Goal: Information Seeking & Learning: Learn about a topic

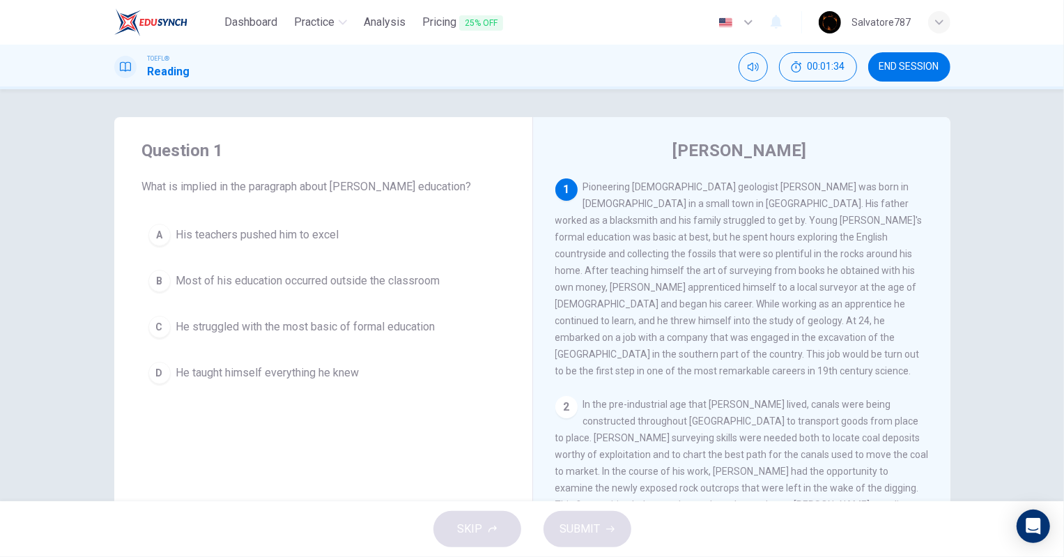
scroll to position [76, 0]
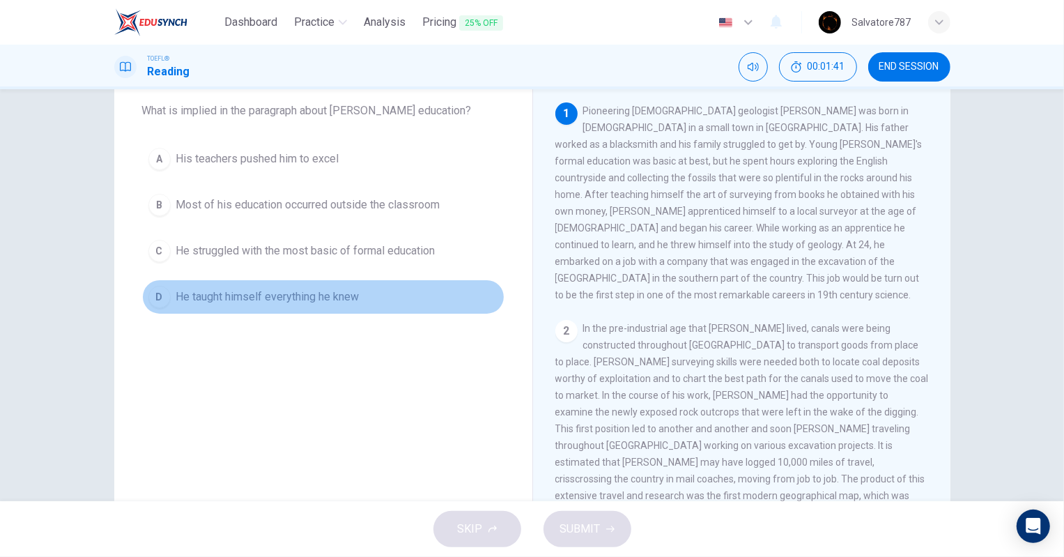
click at [288, 300] on span "He taught himself everything he knew" at bounding box center [267, 296] width 183 height 17
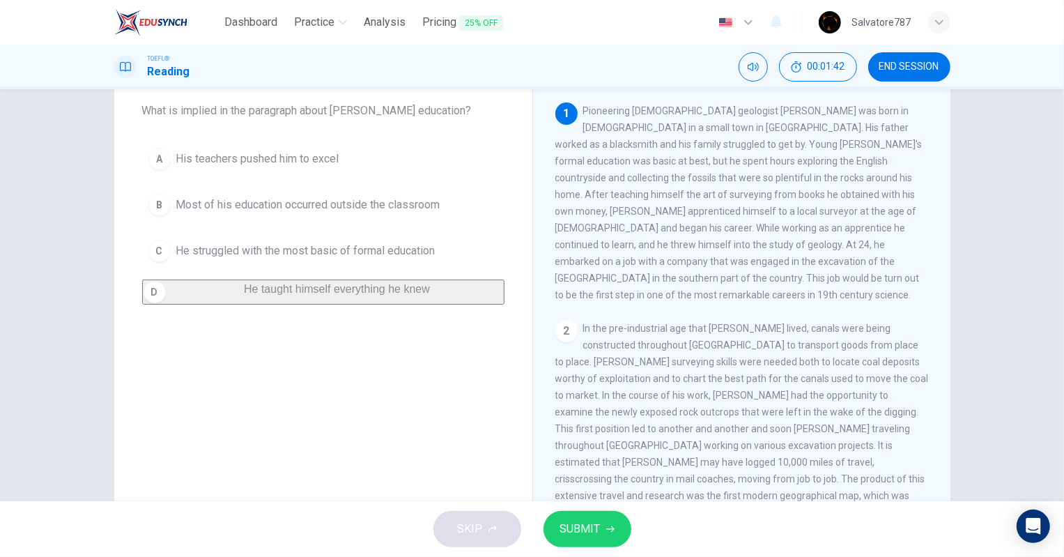
click at [611, 533] on button "SUBMIT" at bounding box center [587, 529] width 88 height 36
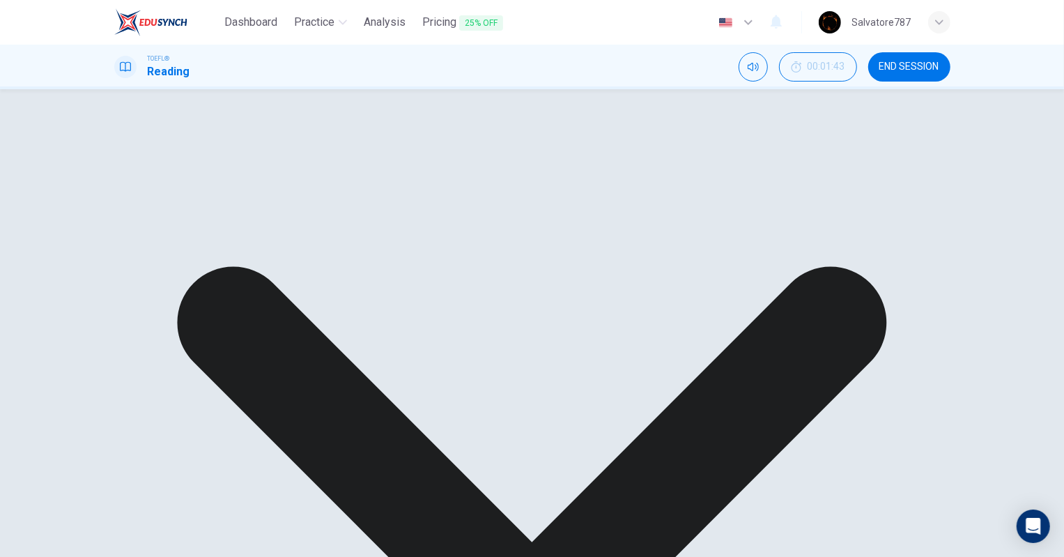
drag, startPoint x: 524, startPoint y: 553, endPoint x: 344, endPoint y: 437, distance: 213.7
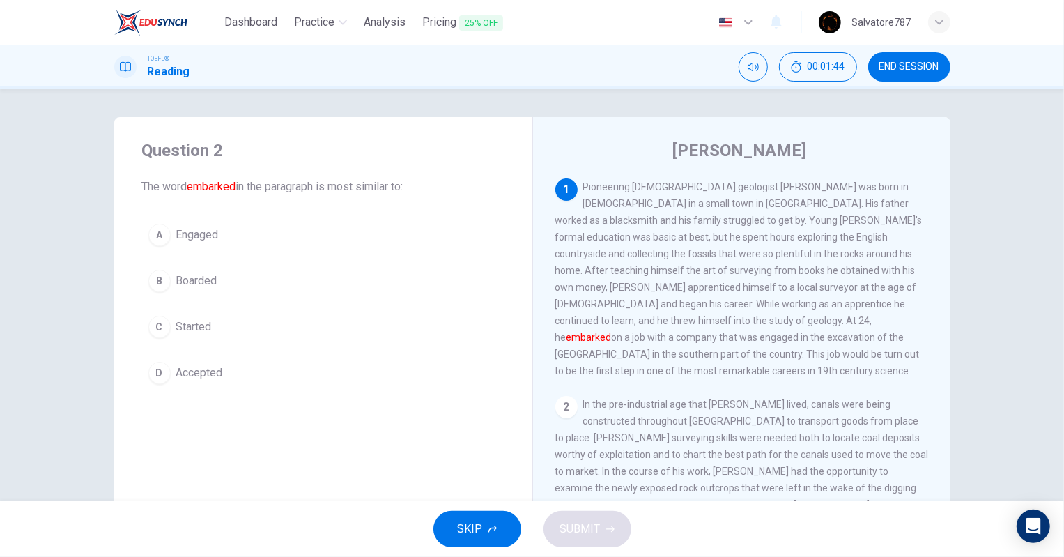
scroll to position [0, 0]
click at [205, 323] on span "Started" at bounding box center [194, 326] width 36 height 17
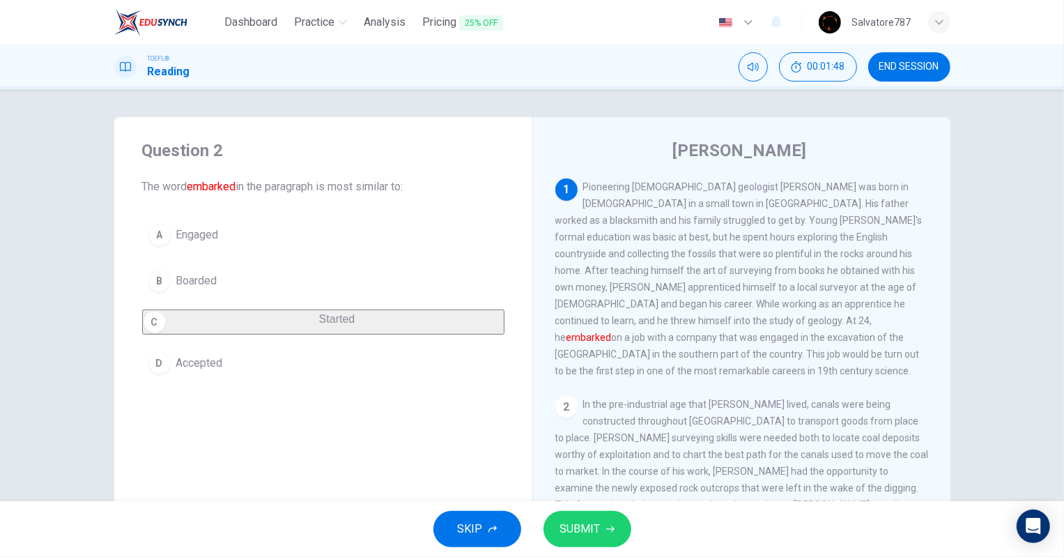
click at [582, 515] on button "SUBMIT" at bounding box center [587, 529] width 88 height 36
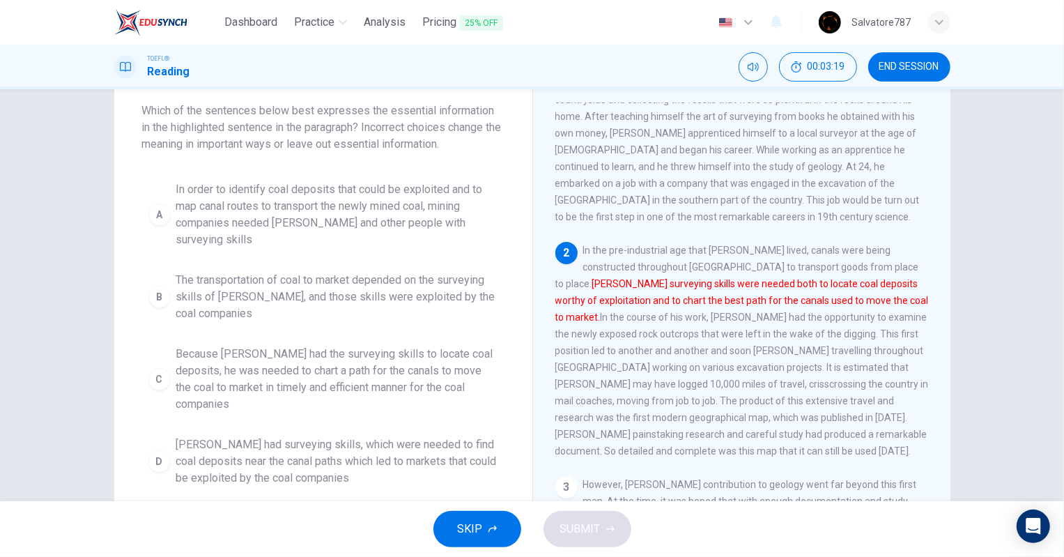
scroll to position [2, 0]
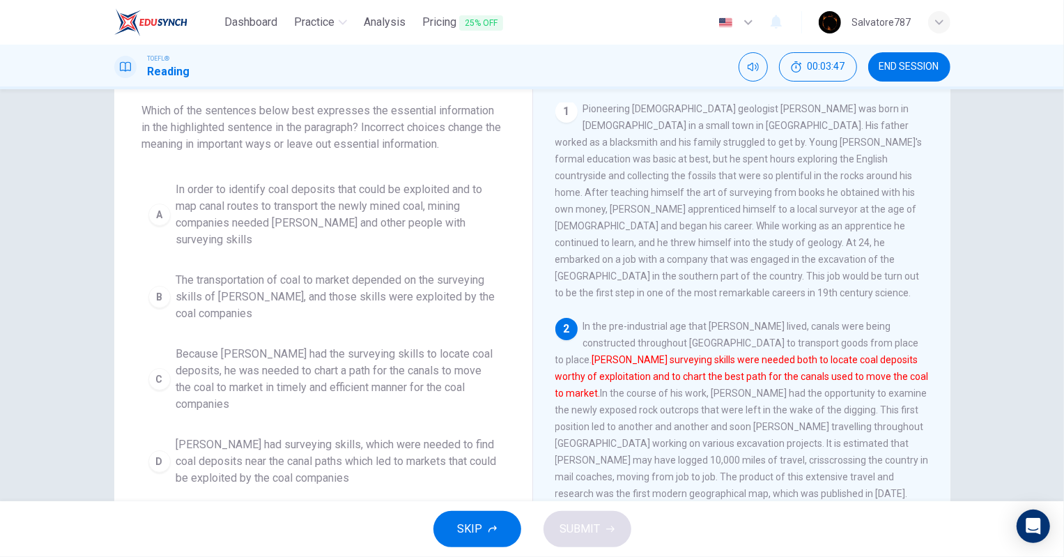
click at [399, 286] on span "The transportation of coal to market depended on the surveying skills of [PERSO…" at bounding box center [337, 297] width 322 height 50
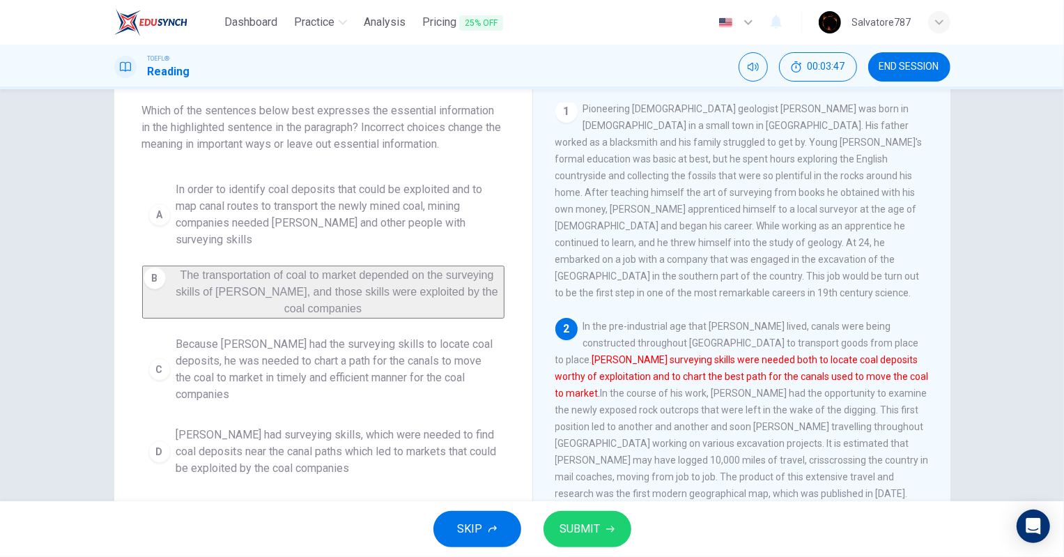
click at [550, 522] on button "SUBMIT" at bounding box center [587, 529] width 88 height 36
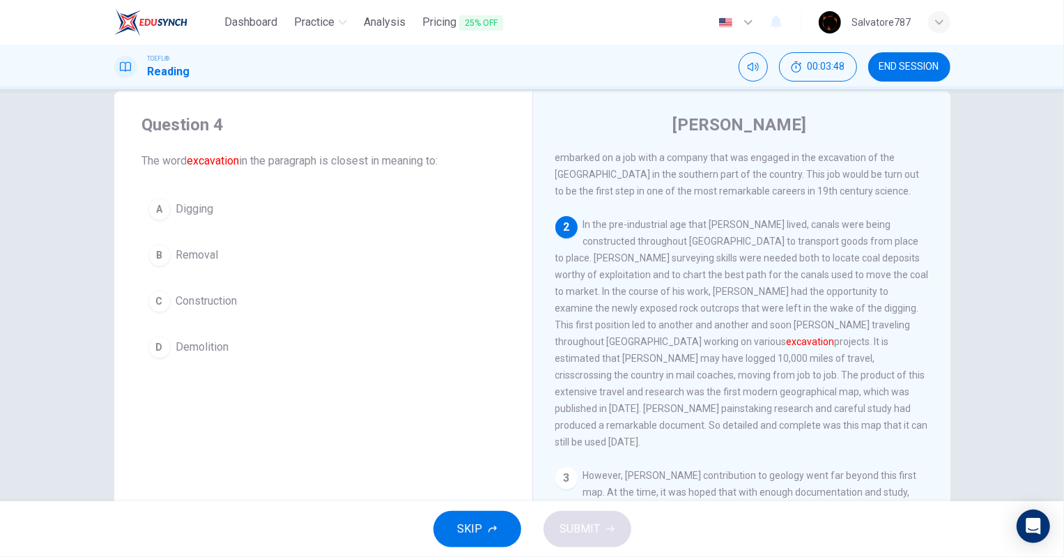
scroll to position [0, 0]
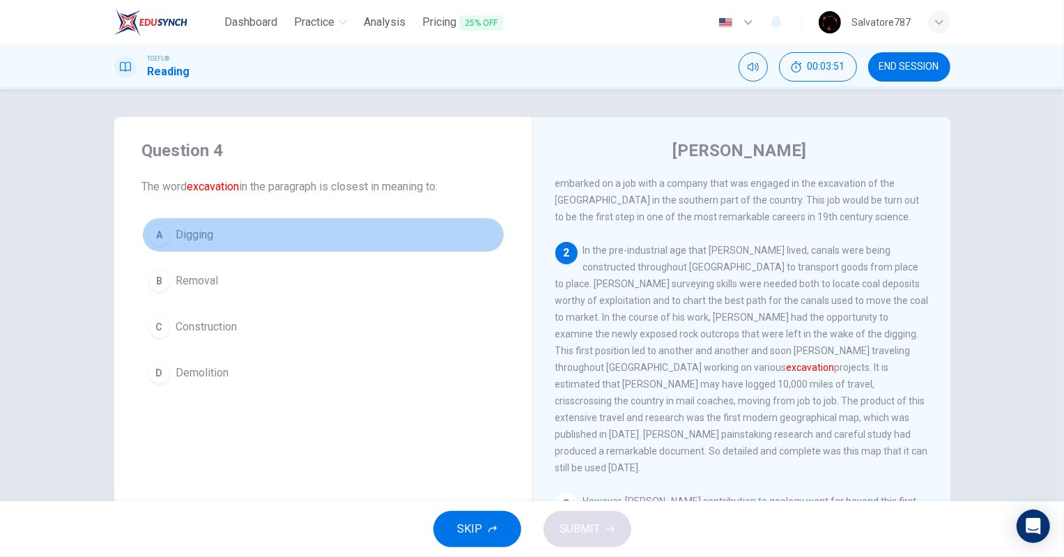
click at [192, 234] on span "Digging" at bounding box center [195, 234] width 38 height 17
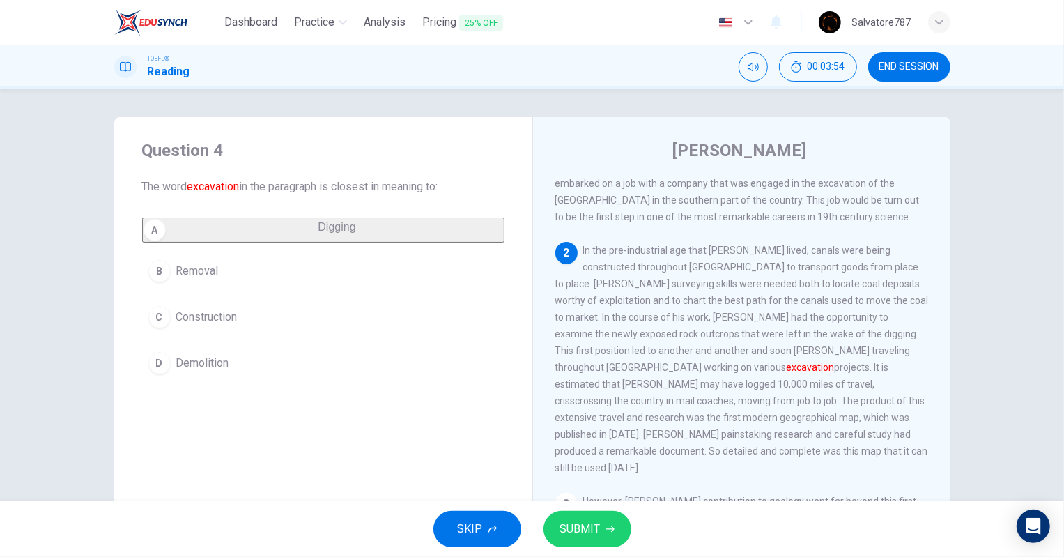
click at [593, 527] on span "SUBMIT" at bounding box center [580, 529] width 40 height 20
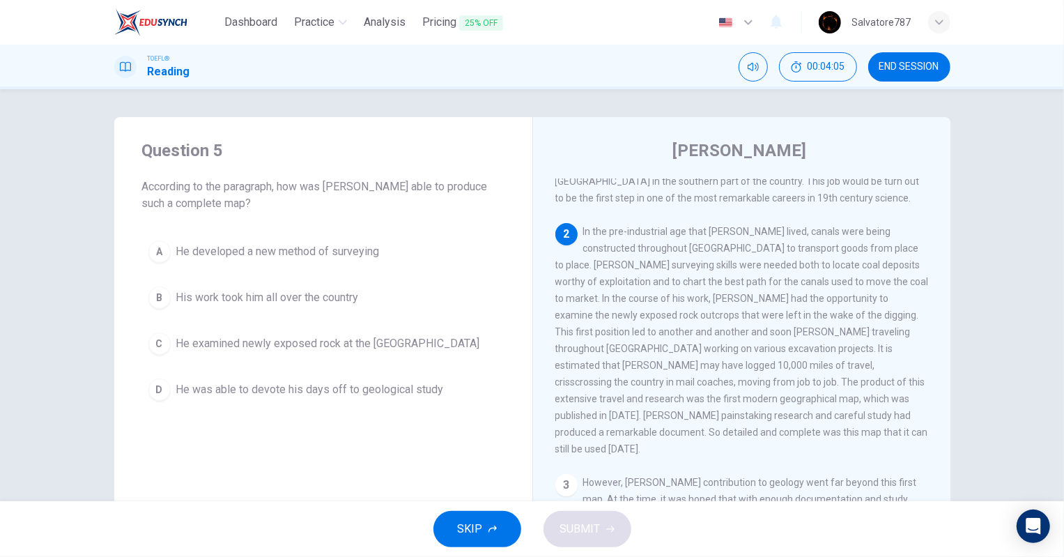
scroll to position [208, 0]
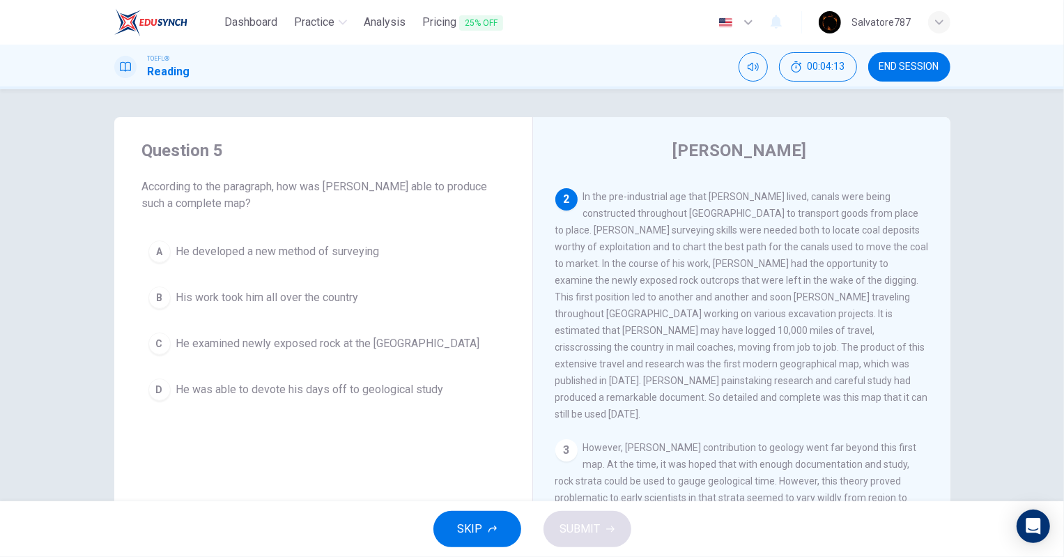
click at [860, 258] on span "In the pre-industrial age that [PERSON_NAME] lived, canals were being construct…" at bounding box center [741, 305] width 373 height 228
click at [271, 281] on button "B His work took him all over the country" at bounding box center [323, 297] width 362 height 35
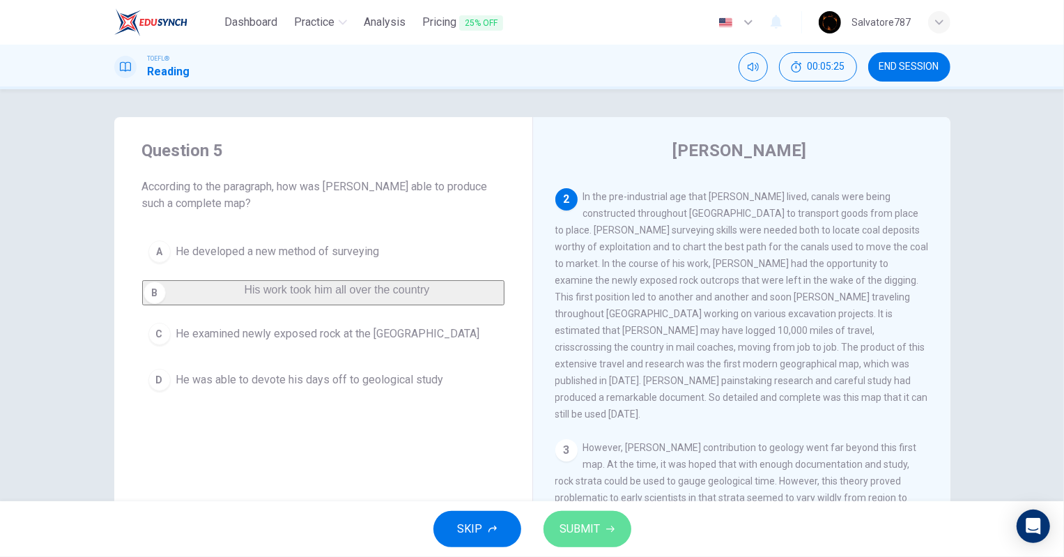
click at [623, 527] on button "SUBMIT" at bounding box center [587, 529] width 88 height 36
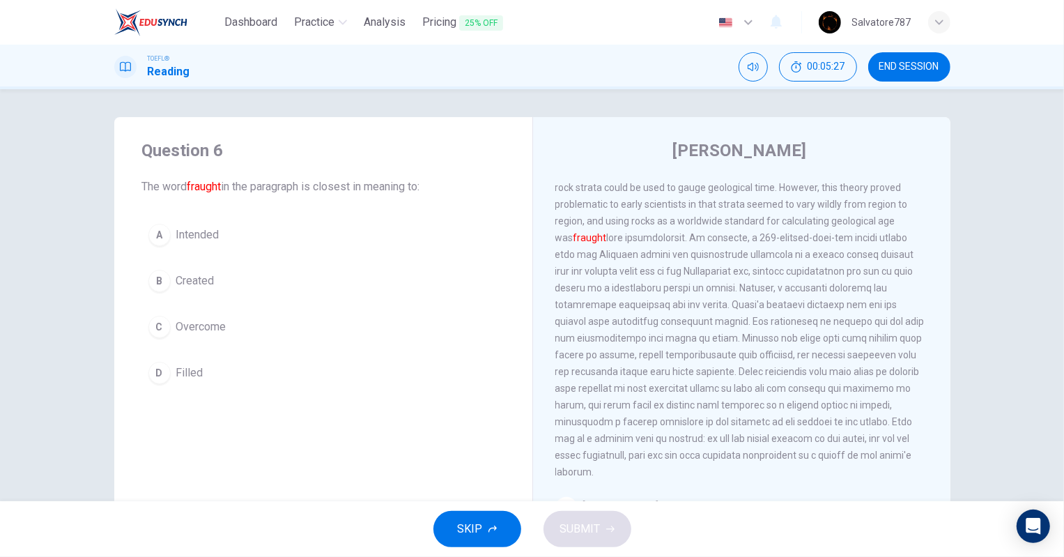
scroll to position [425, 0]
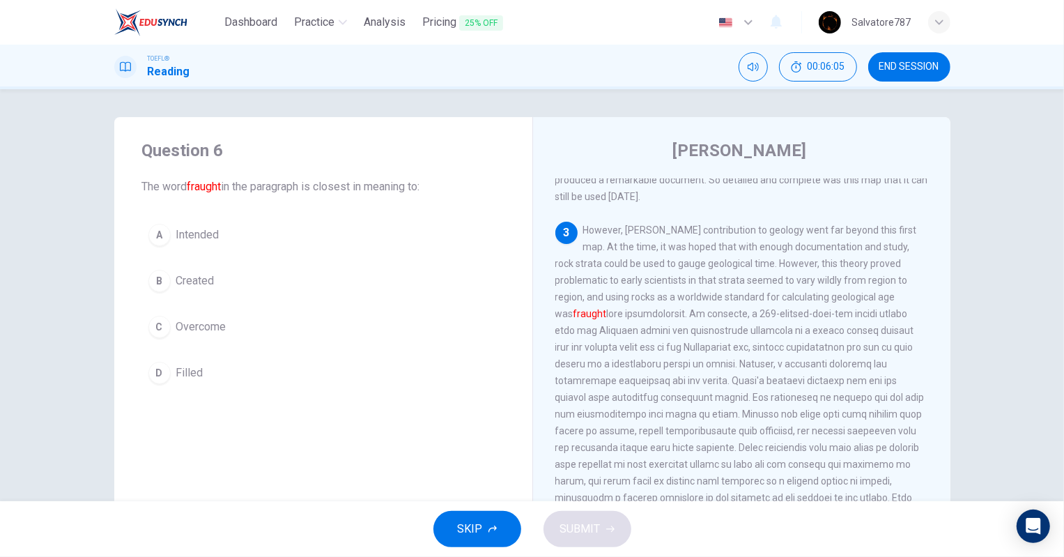
click at [186, 362] on button "D Filled" at bounding box center [323, 372] width 362 height 35
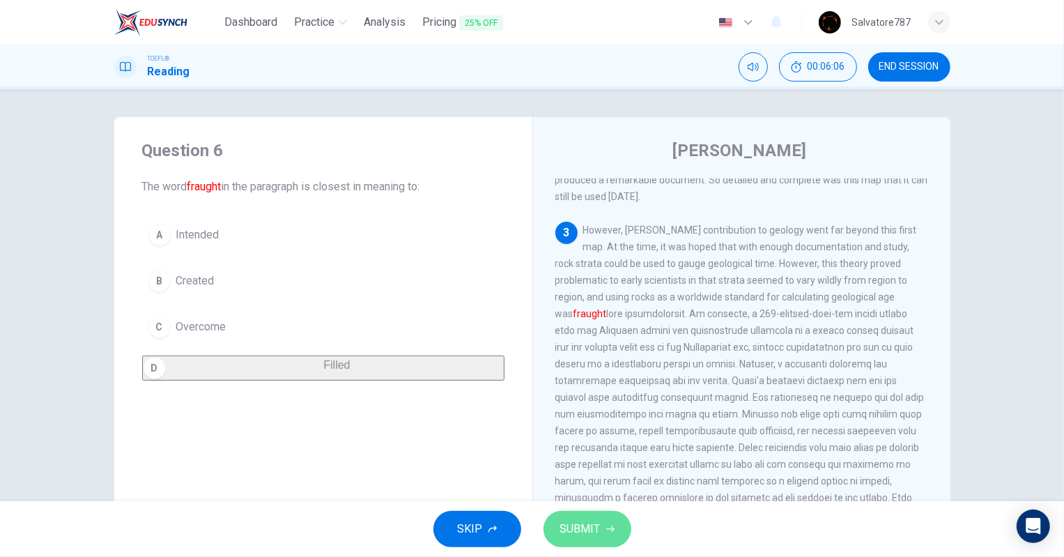
click at [605, 520] on button "SUBMIT" at bounding box center [587, 529] width 88 height 36
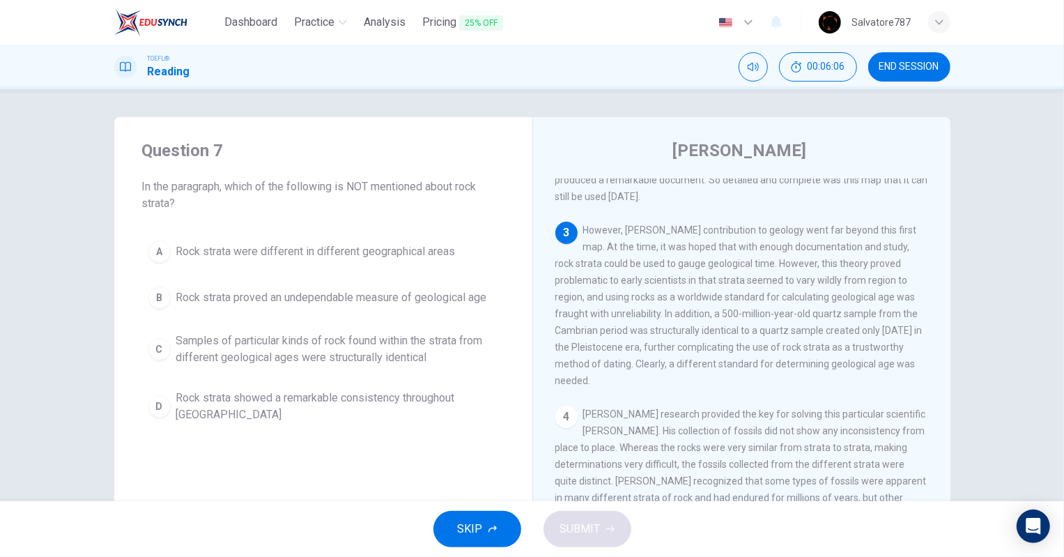
scroll to position [432, 0]
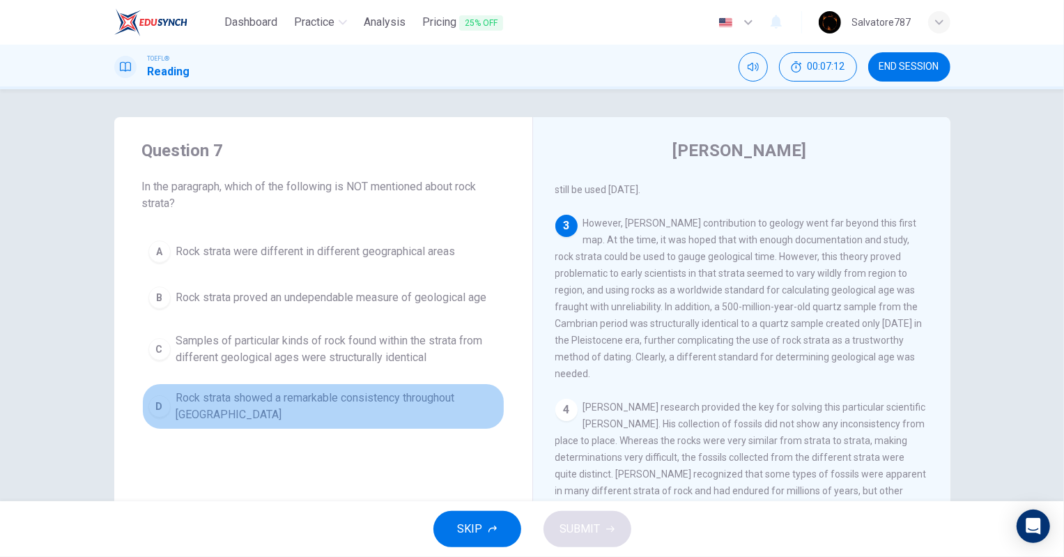
click at [376, 410] on span "Rock strata showed a remarkable consistency throughout [GEOGRAPHIC_DATA]" at bounding box center [337, 405] width 322 height 33
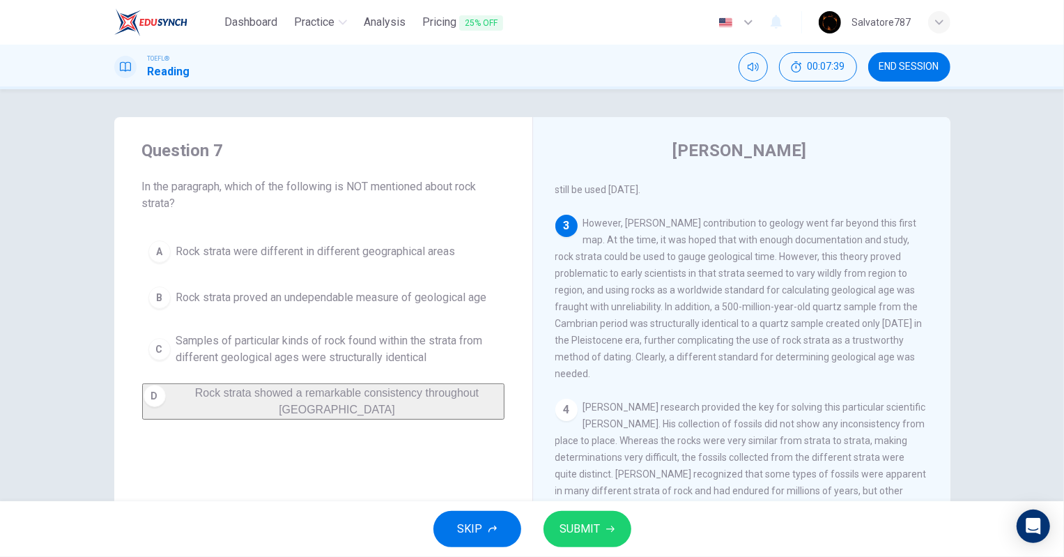
click at [582, 520] on span "SUBMIT" at bounding box center [580, 529] width 40 height 20
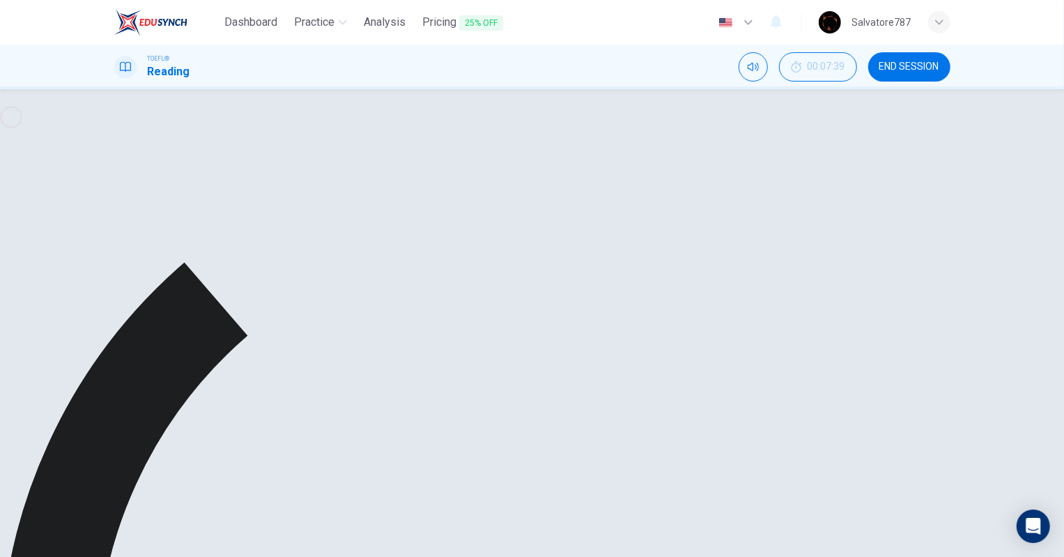
click at [270, 296] on span "Rock strata proved an undependable measure of geological age" at bounding box center [331, 297] width 311 height 17
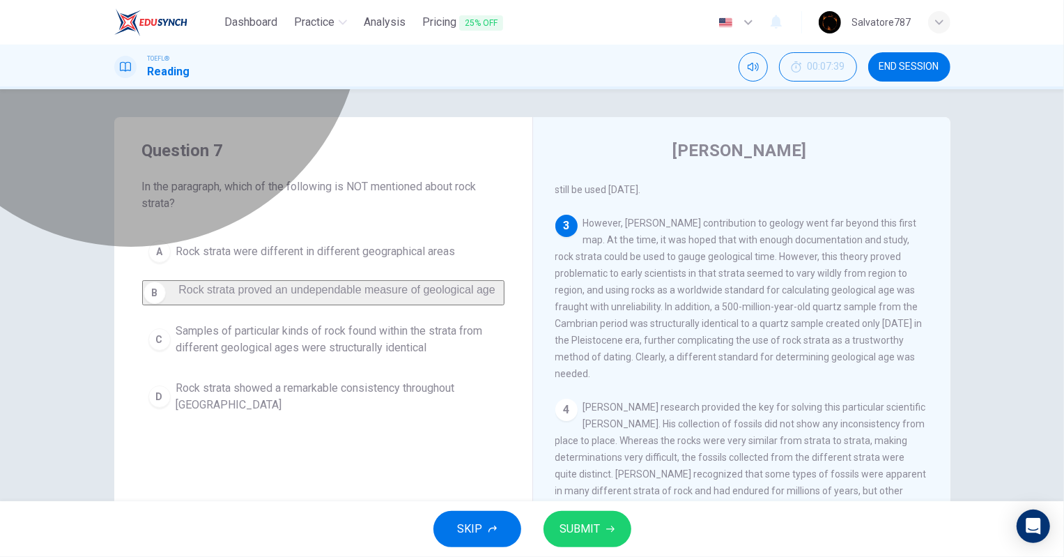
click at [270, 295] on span "Rock strata proved an undependable measure of geological age" at bounding box center [336, 290] width 317 height 12
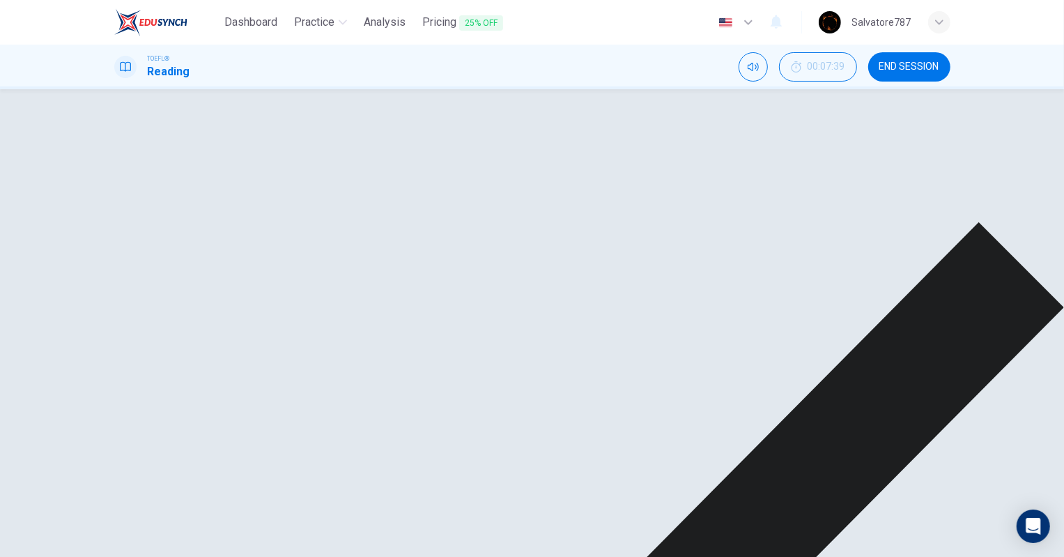
click at [359, 390] on div "A Rock strata were different in different geographical areas B Rock strata prov…" at bounding box center [323, 312] width 362 height 156
click at [334, 355] on div "A Rock strata were different in different geographical areas B Rock strata prov…" at bounding box center [323, 312] width 362 height 156
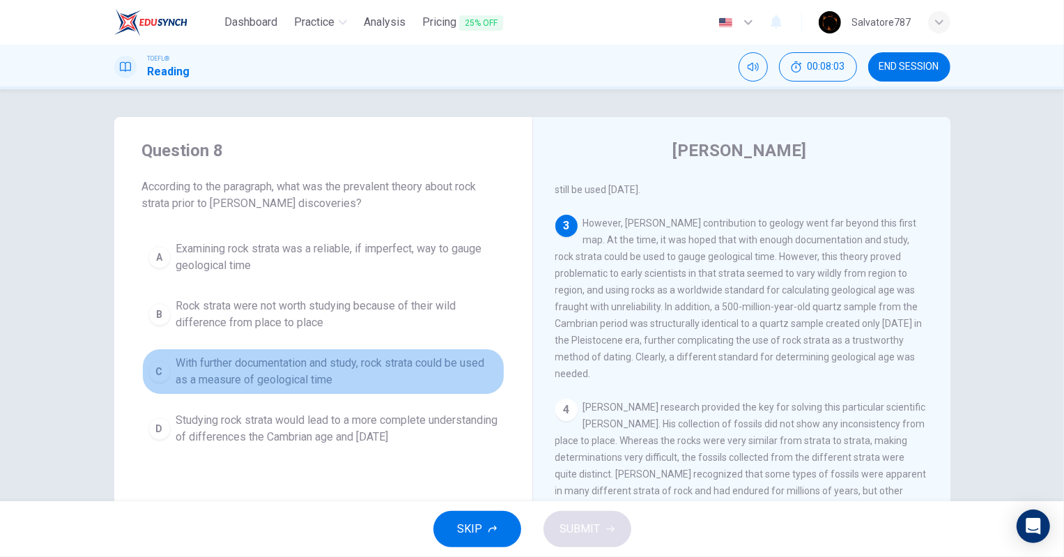
click at [311, 384] on span "With further documentation and study, rock strata could be used as a measure of…" at bounding box center [337, 371] width 322 height 33
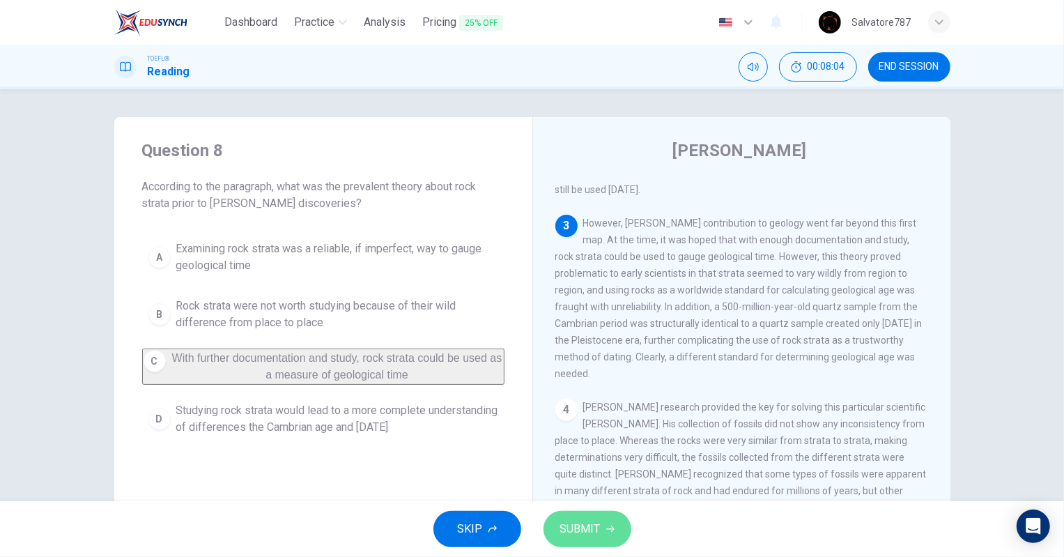
click at [587, 512] on button "SUBMIT" at bounding box center [587, 529] width 88 height 36
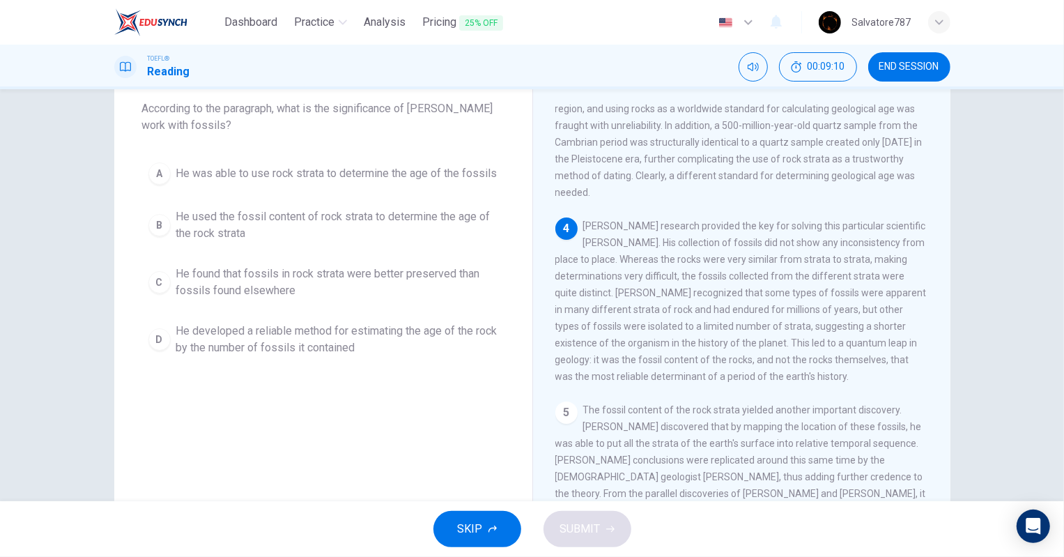
scroll to position [52, 0]
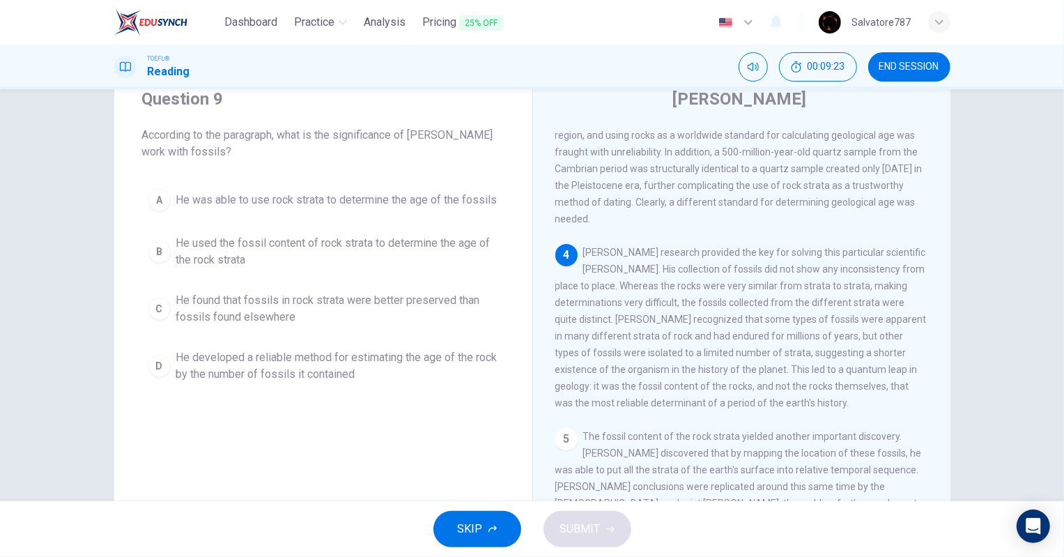
click at [341, 373] on span "He developed a reliable method for estimating the age of the rock by the number…" at bounding box center [337, 365] width 322 height 33
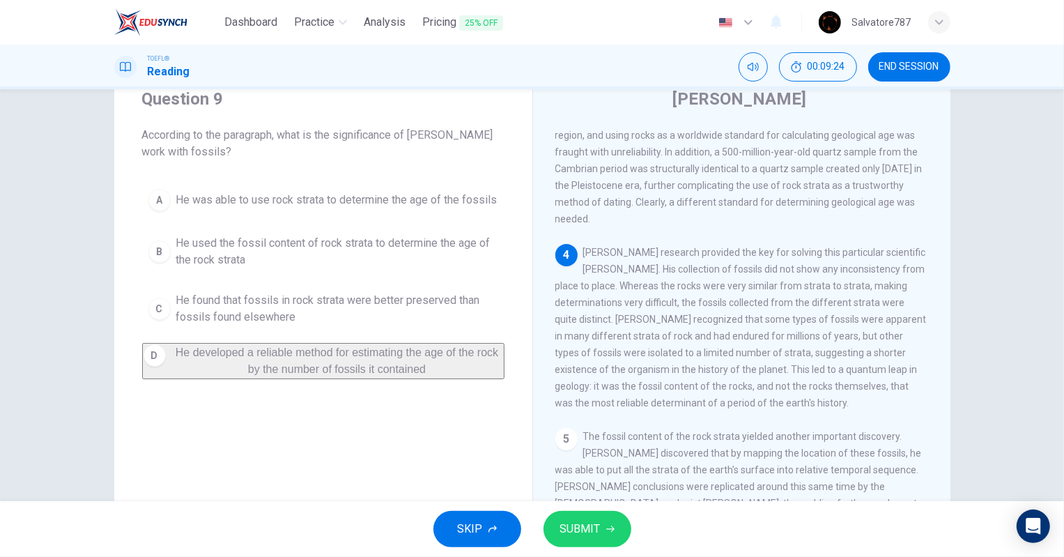
click at [549, 520] on button "SUBMIT" at bounding box center [587, 529] width 88 height 36
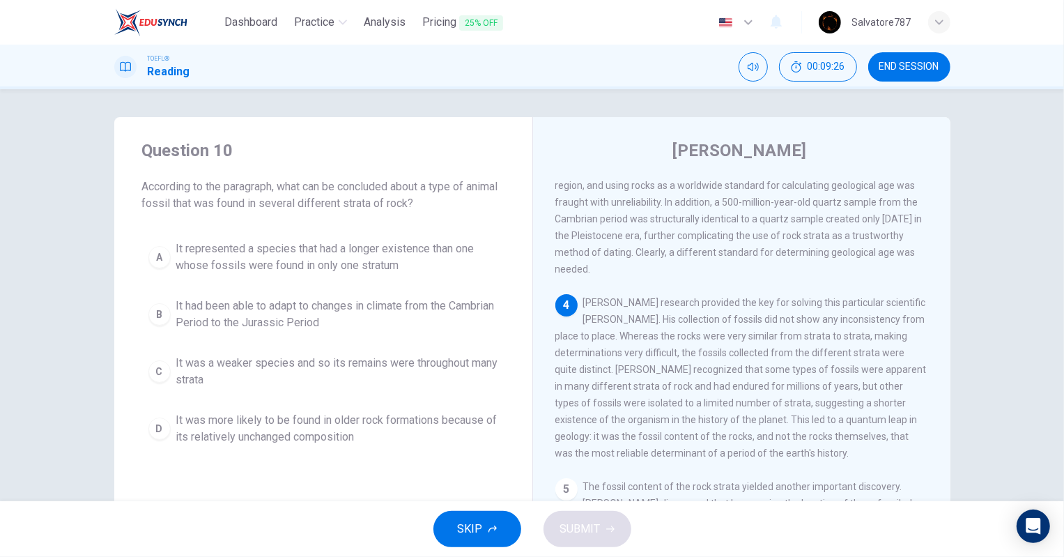
scroll to position [602, 0]
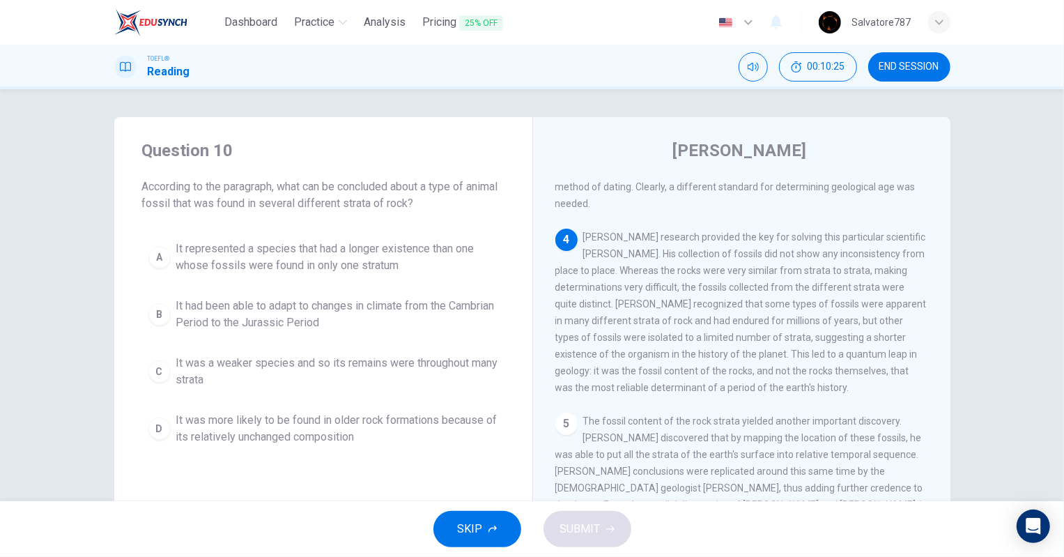
click at [332, 370] on span "It was a weaker species and so its remains were throughout many strata" at bounding box center [337, 371] width 322 height 33
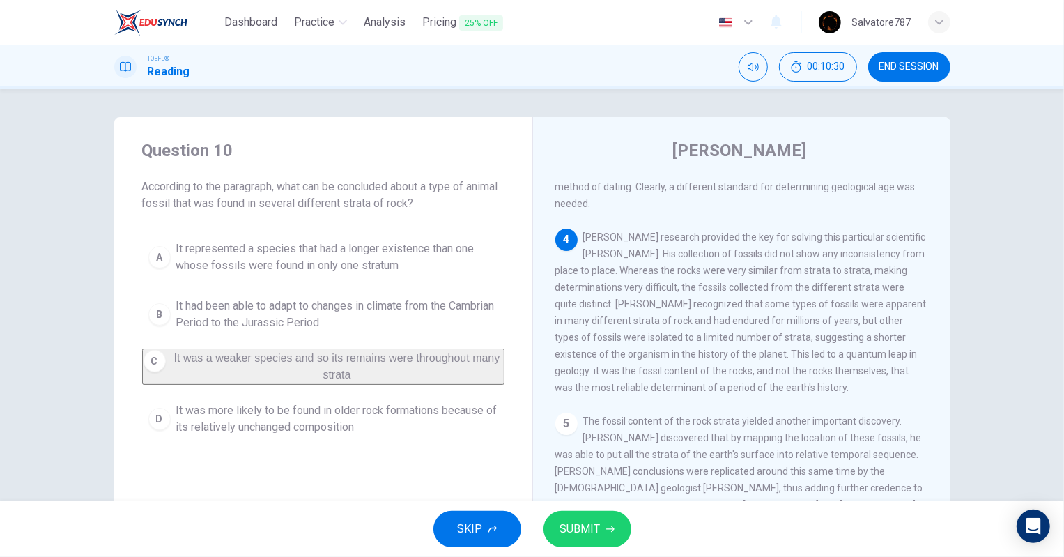
click at [600, 529] on button "SUBMIT" at bounding box center [587, 529] width 88 height 36
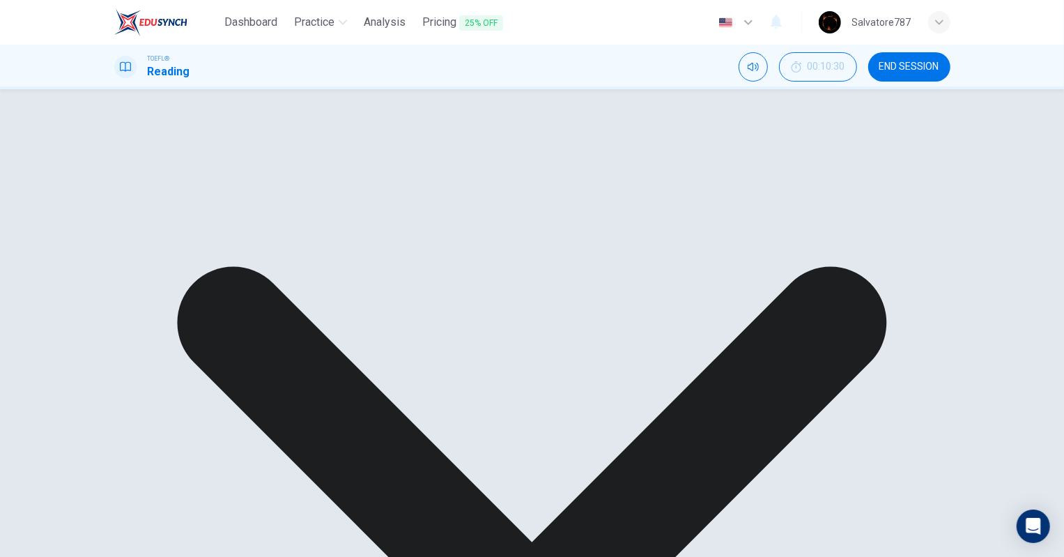
drag, startPoint x: 176, startPoint y: 18, endPoint x: 647, endPoint y: 74, distance: 474.2
click at [176, 18] on img at bounding box center [150, 22] width 73 height 28
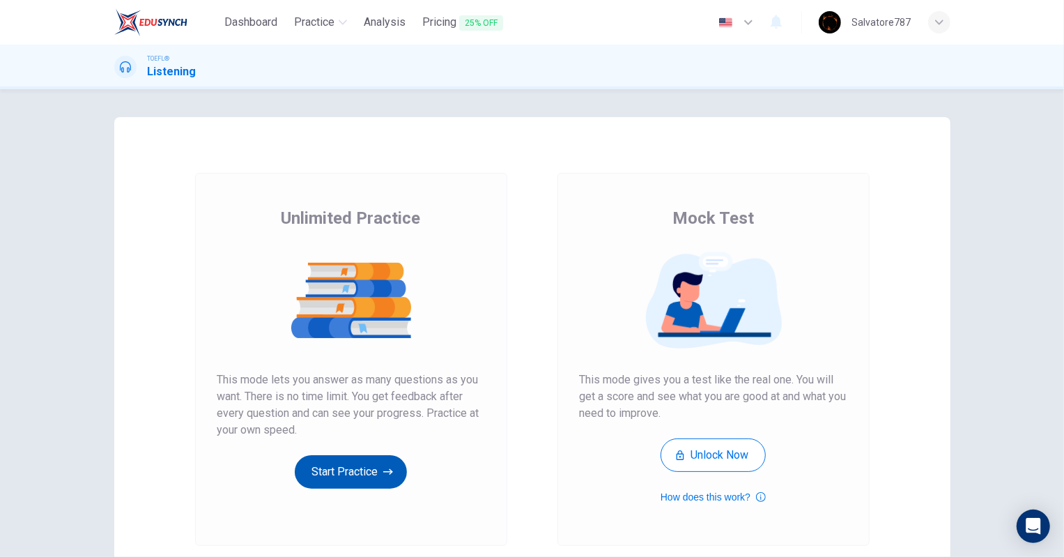
click at [371, 481] on button "Start Practice" at bounding box center [351, 471] width 112 height 33
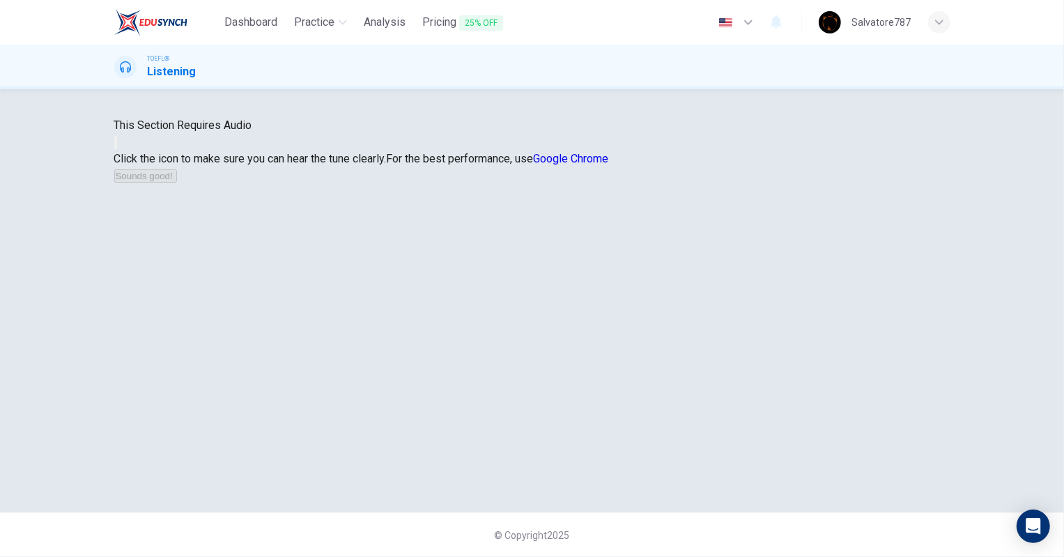
click at [117, 149] on button "button" at bounding box center [115, 142] width 3 height 13
click at [177, 183] on button "Sounds good!" at bounding box center [145, 175] width 63 height 13
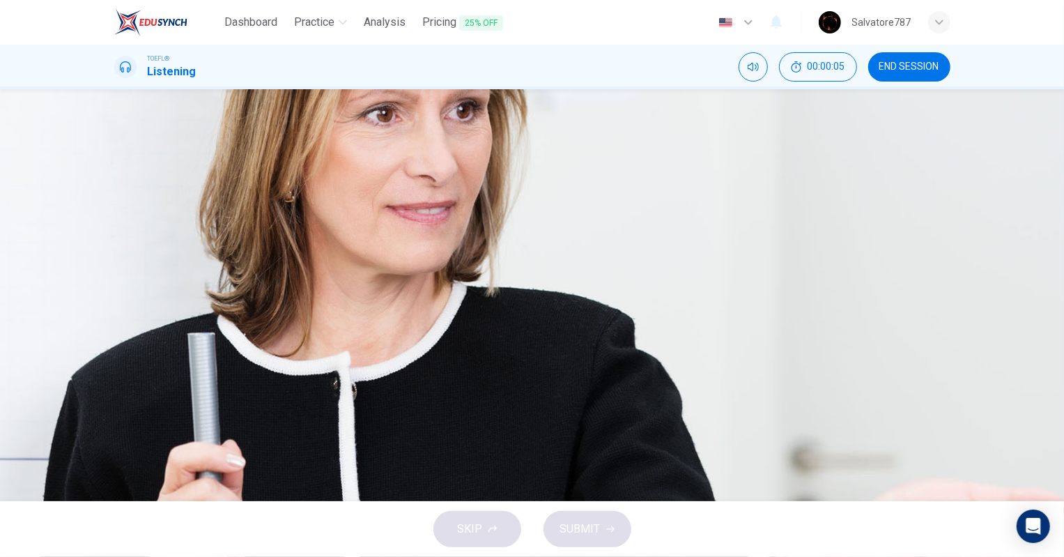
click at [117, 348] on button "button" at bounding box center [115, 354] width 3 height 13
type input "0"
click at [445, 215] on span "The reasons for the devastation caused by Katrina" at bounding box center [296, 207] width 297 height 17
click at [566, 519] on span "SUBMIT" at bounding box center [580, 529] width 40 height 20
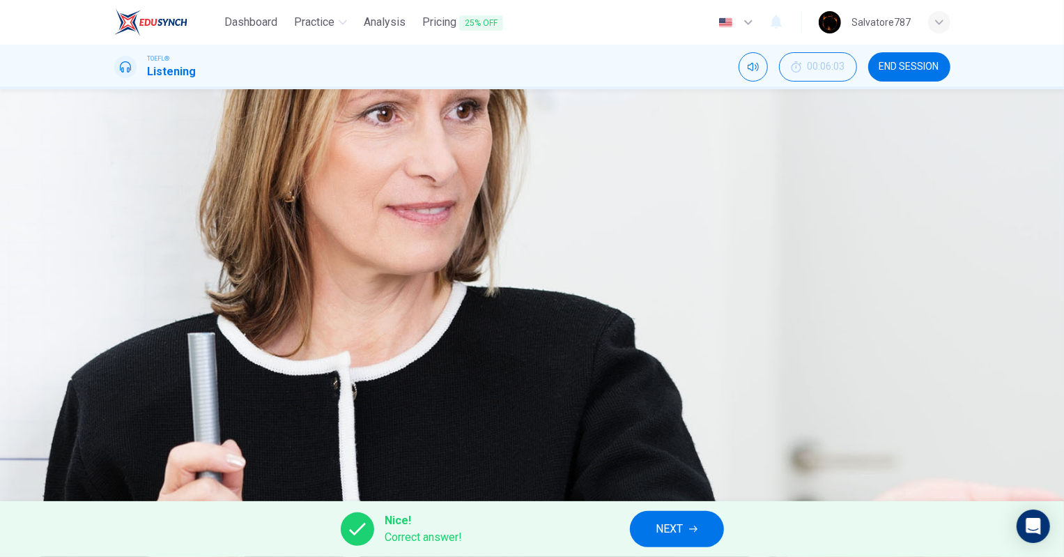
click at [647, 525] on button "NEXT" at bounding box center [677, 529] width 94 height 36
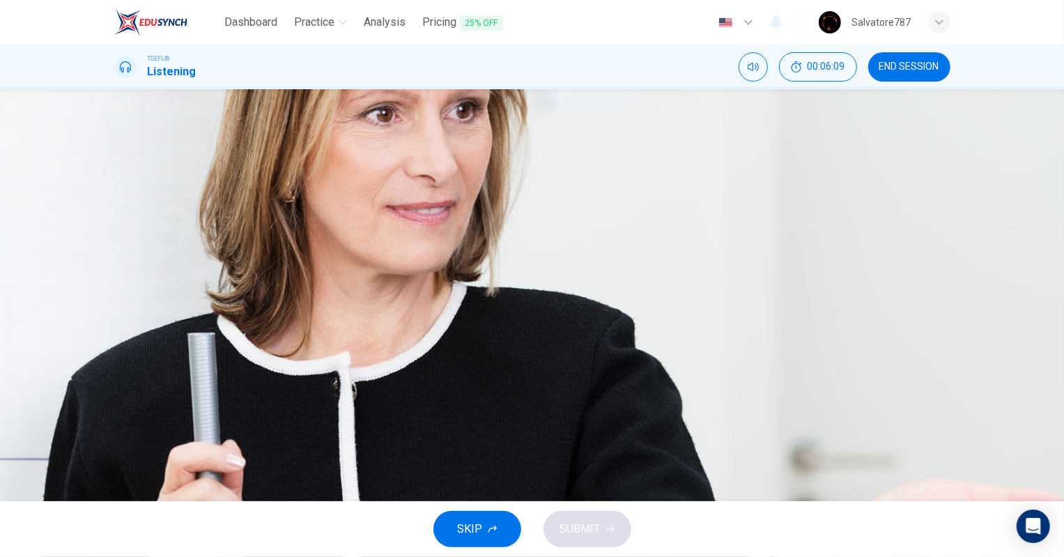
click at [268, 285] on span "The breaks in the levees" at bounding box center [208, 276] width 120 height 17
click at [233, 320] on span "The media frenzy" at bounding box center [190, 311] width 85 height 17
click at [268, 285] on span "The breaks in the levees" at bounding box center [208, 276] width 120 height 17
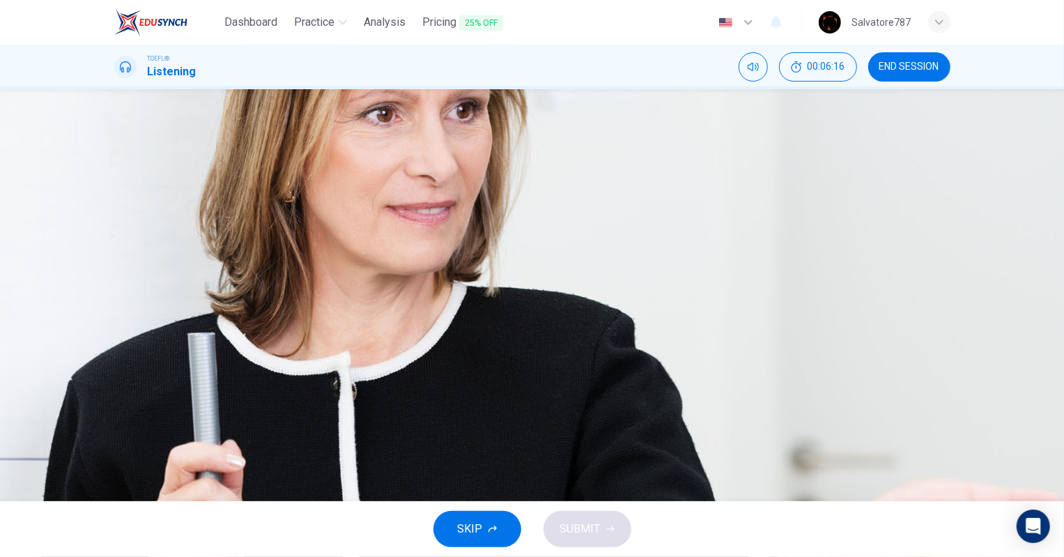
click at [567, 329] on button "D The media frenzy" at bounding box center [532, 311] width 836 height 35
click at [268, 285] on span "The breaks in the levees" at bounding box center [208, 276] width 120 height 17
click at [284, 215] on span "The active hurricane season" at bounding box center [216, 207] width 136 height 17
click at [256, 250] on span "The excessive rainfall" at bounding box center [201, 241] width 107 height 17
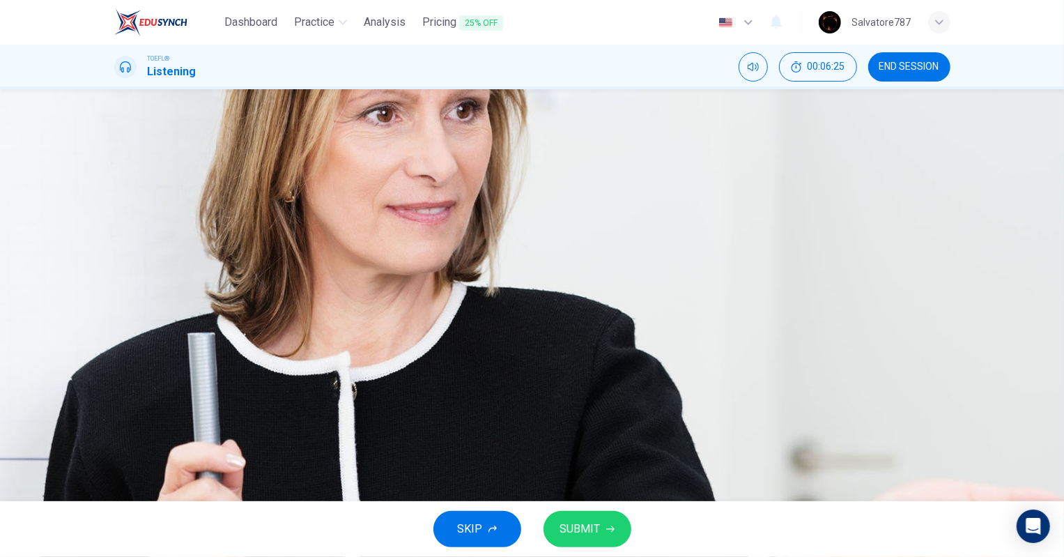
click at [256, 250] on span "The excessive rainfall" at bounding box center [201, 241] width 107 height 17
click at [284, 215] on span "The active hurricane season" at bounding box center [216, 207] width 136 height 17
click at [268, 285] on span "The breaks in the levees" at bounding box center [208, 276] width 120 height 17
click at [256, 250] on span "The excessive rainfall" at bounding box center [201, 241] width 107 height 17
click at [592, 525] on span "SUBMIT" at bounding box center [580, 529] width 40 height 20
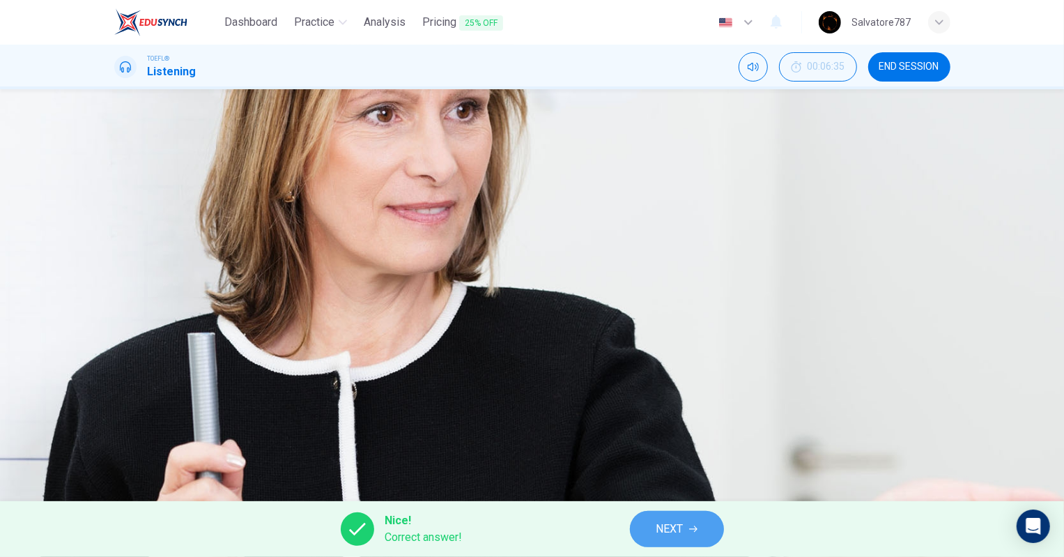
click at [670, 522] on span "NEXT" at bounding box center [669, 529] width 27 height 20
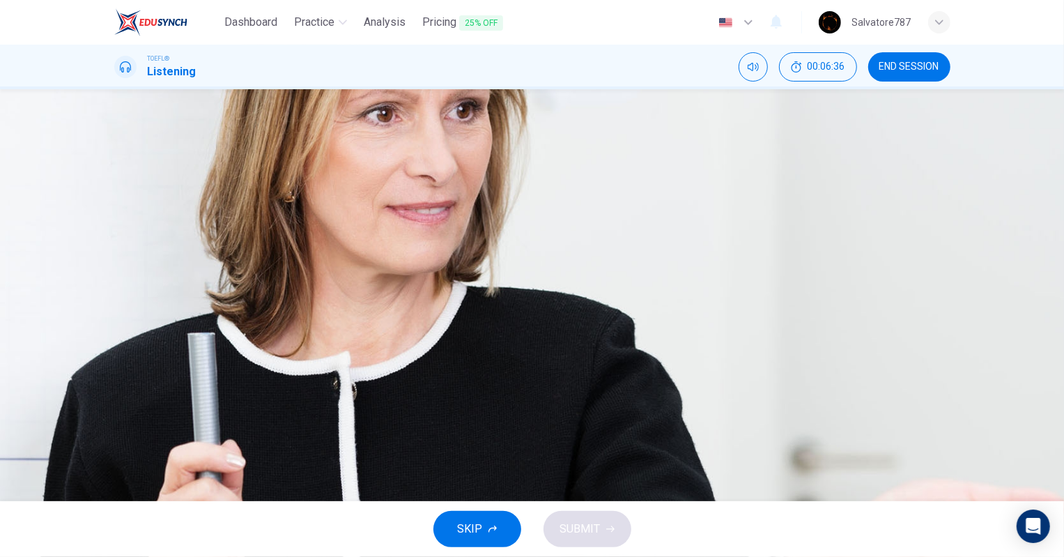
scroll to position [52, 0]
click at [116, 187] on icon "button" at bounding box center [116, 187] width 0 height 0
type input "70"
type input "0"
click at [582, 255] on span "If we had been able to track the storm better during its formative days, the im…" at bounding box center [419, 263] width 543 height 17
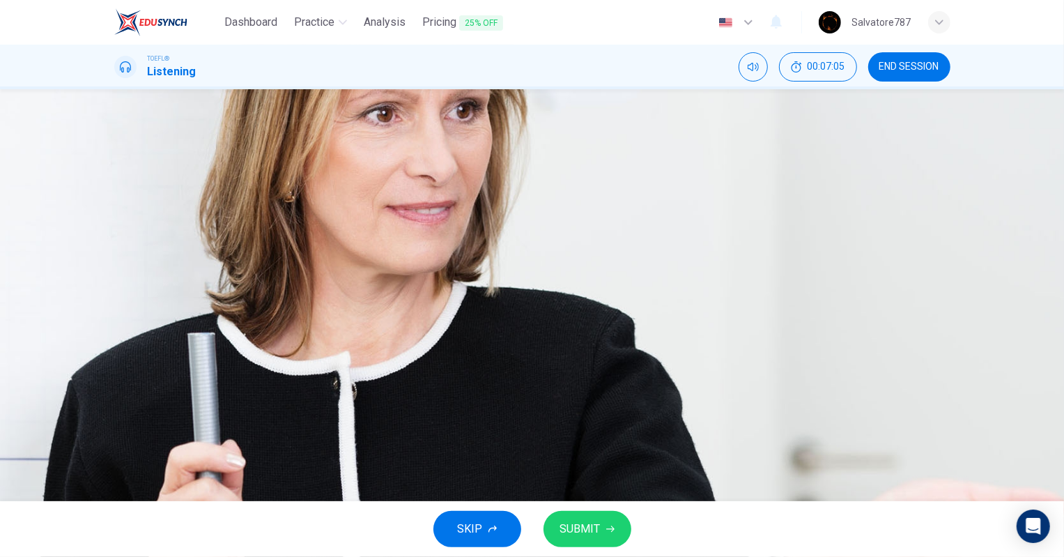
scroll to position [127, 0]
click at [728, 359] on span "Although the impact of the storm was felt in New Orleans, the roots of the stor…" at bounding box center [438, 367] width 580 height 17
click at [614, 527] on button "SUBMIT" at bounding box center [587, 529] width 88 height 36
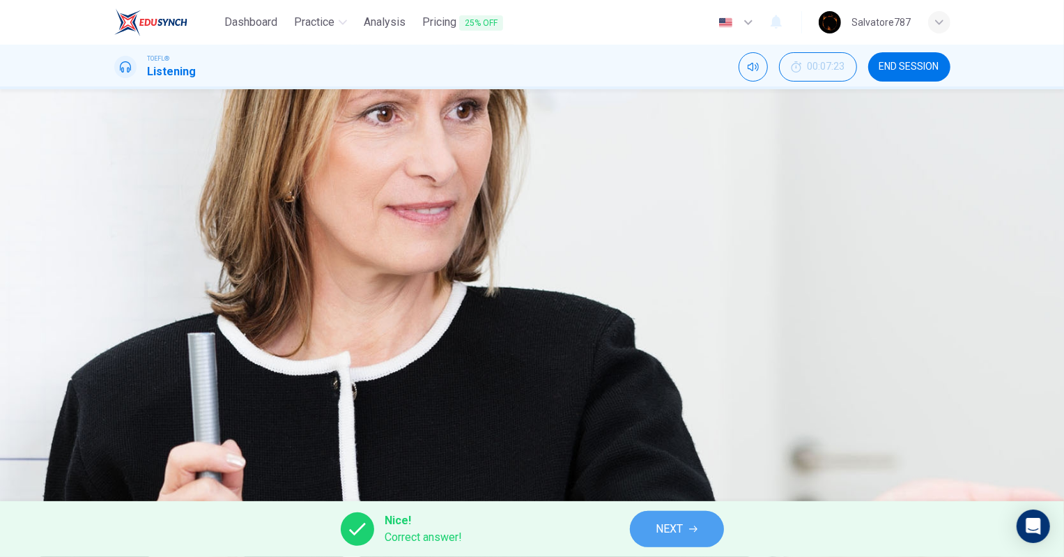
click at [666, 528] on span "NEXT" at bounding box center [669, 529] width 27 height 20
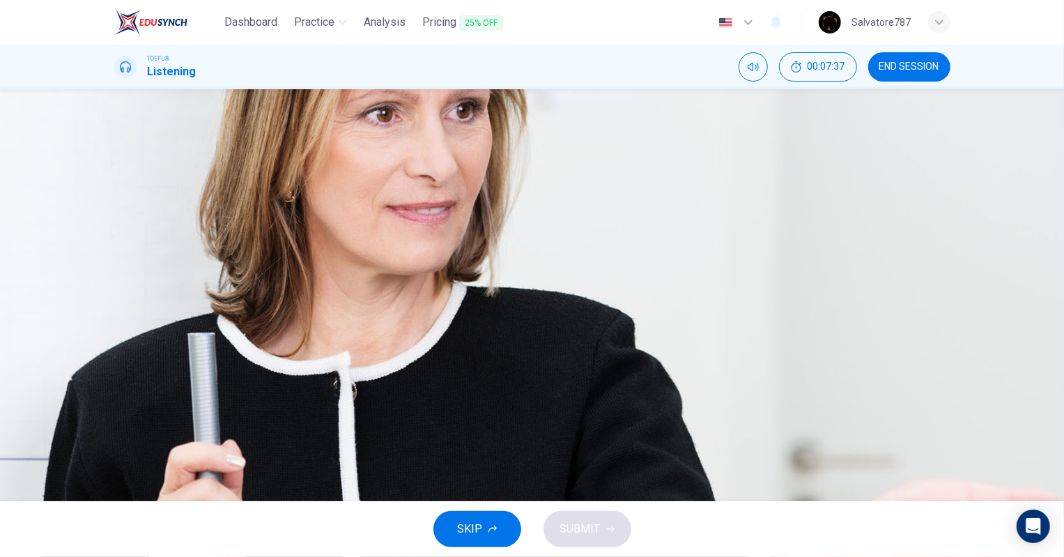
click at [629, 294] on button "C She knows the answers" at bounding box center [532, 276] width 836 height 35
click at [592, 518] on button "SUBMIT" at bounding box center [587, 529] width 88 height 36
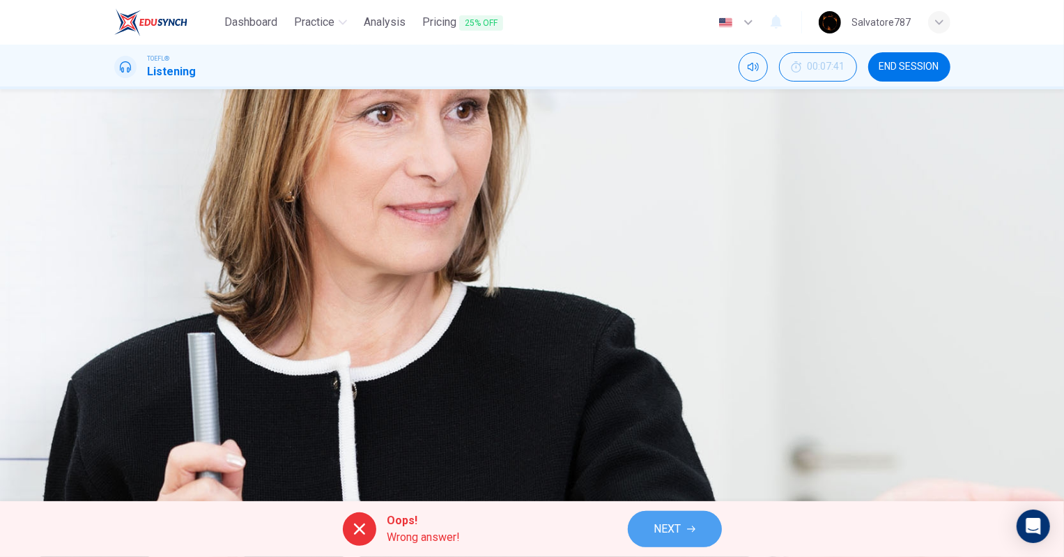
click at [655, 520] on span "NEXT" at bounding box center [667, 529] width 27 height 20
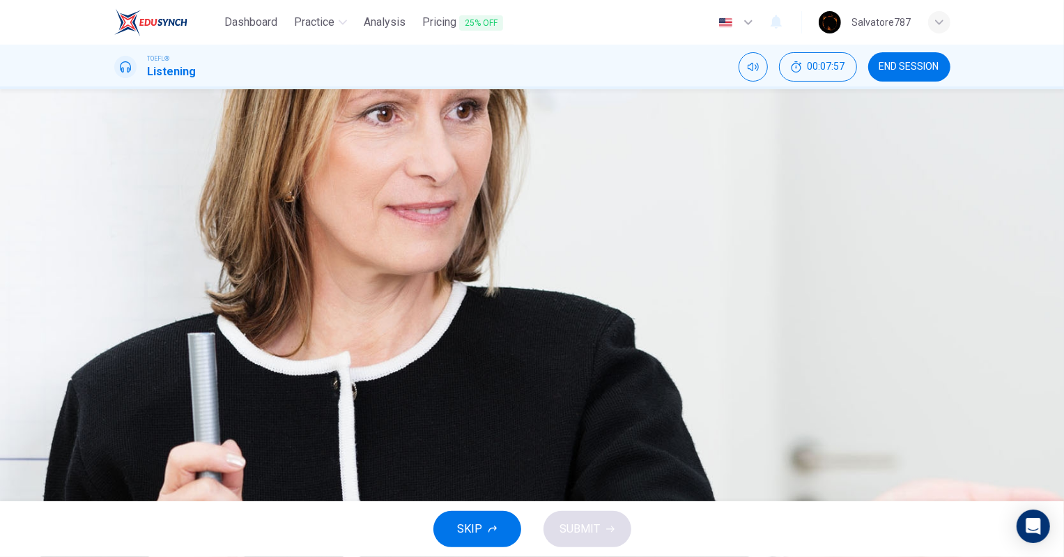
click at [228, 250] on span "The storm surge" at bounding box center [188, 241] width 80 height 17
click at [233, 285] on span "The strong winds" at bounding box center [190, 276] width 84 height 17
click at [592, 523] on span "SUBMIT" at bounding box center [580, 529] width 40 height 20
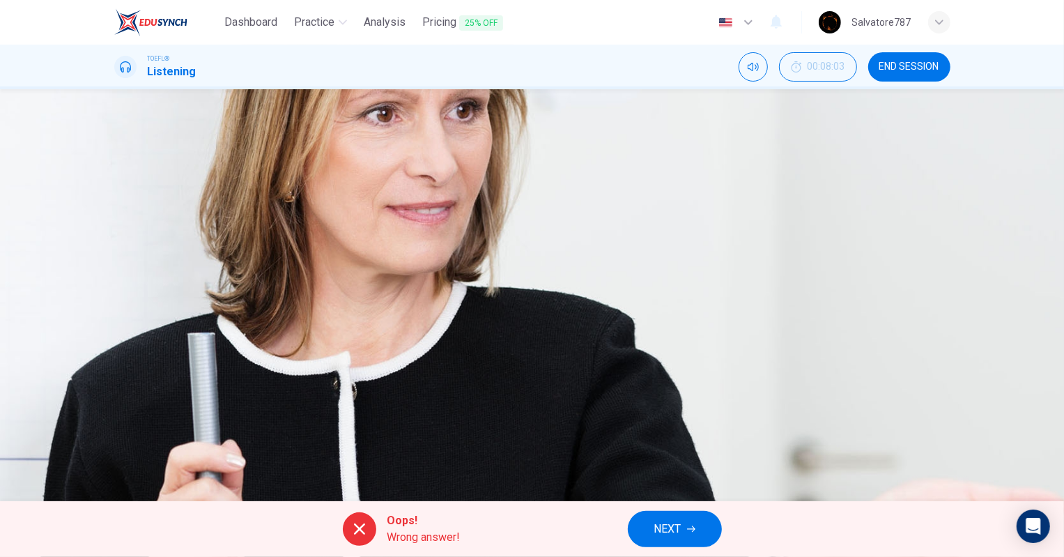
click at [559, 306] on div "A The power outages B The storm surge C The strong winds D The property damage" at bounding box center [532, 258] width 836 height 139
click at [542, 247] on div "A The power outages B The storm surge C The strong winds D The property damage" at bounding box center [532, 258] width 836 height 139
click at [537, 189] on div "A The power outages B The storm surge C The strong winds D The property damage" at bounding box center [532, 258] width 836 height 139
click at [661, 534] on span "NEXT" at bounding box center [667, 529] width 27 height 20
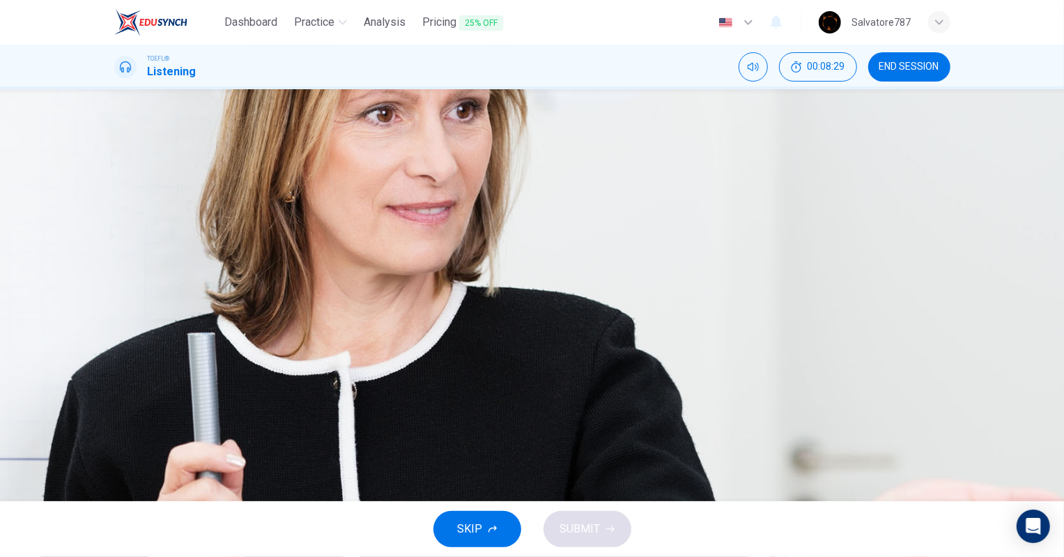
click at [518, 320] on span "The lessons learned from Katrina should have been applied there" at bounding box center [332, 311] width 369 height 17
click at [606, 531] on icon "button" at bounding box center [610, 529] width 8 height 8
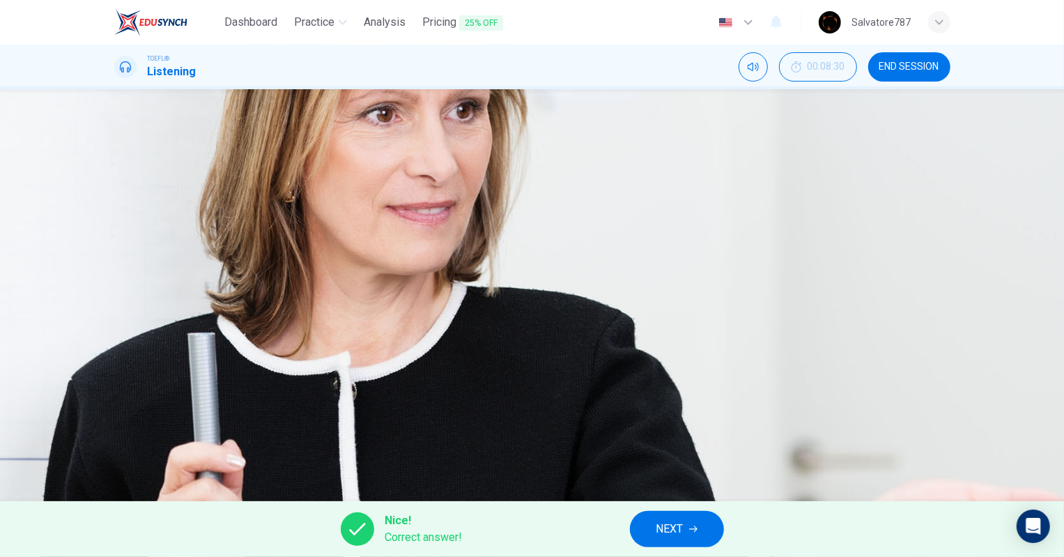
click at [662, 536] on span "NEXT" at bounding box center [669, 529] width 27 height 20
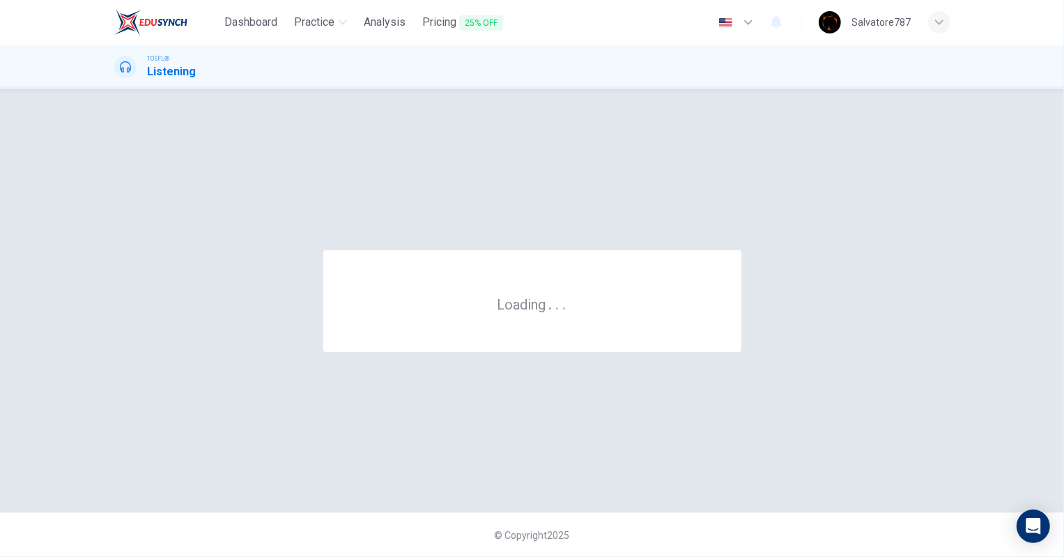
scroll to position [0, 0]
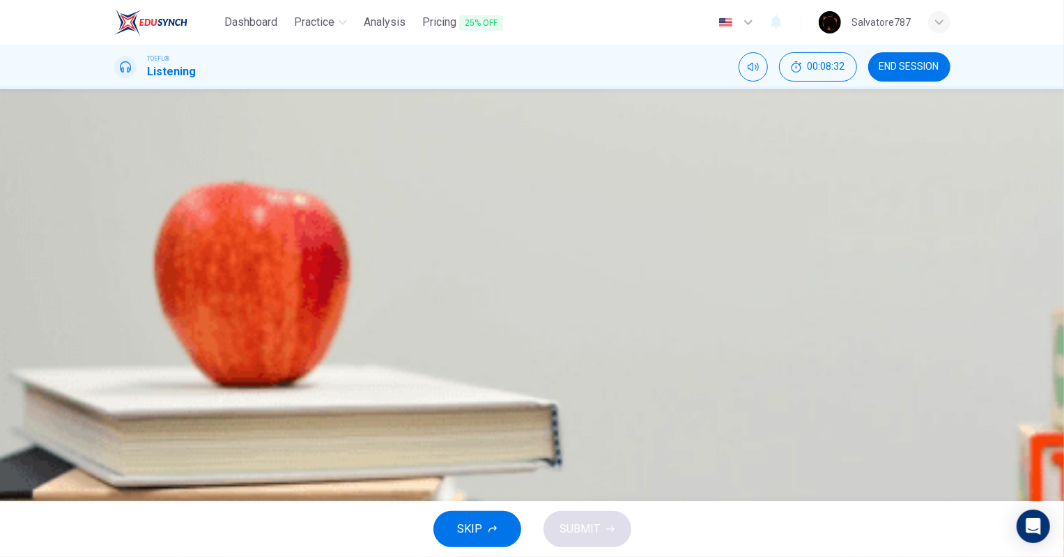
click at [117, 348] on button "button" at bounding box center [115, 354] width 3 height 13
click at [116, 357] on icon "button" at bounding box center [116, 357] width 0 height 0
type input "0"
click at [650, 294] on button "C The existence of water on Mars" at bounding box center [532, 276] width 836 height 35
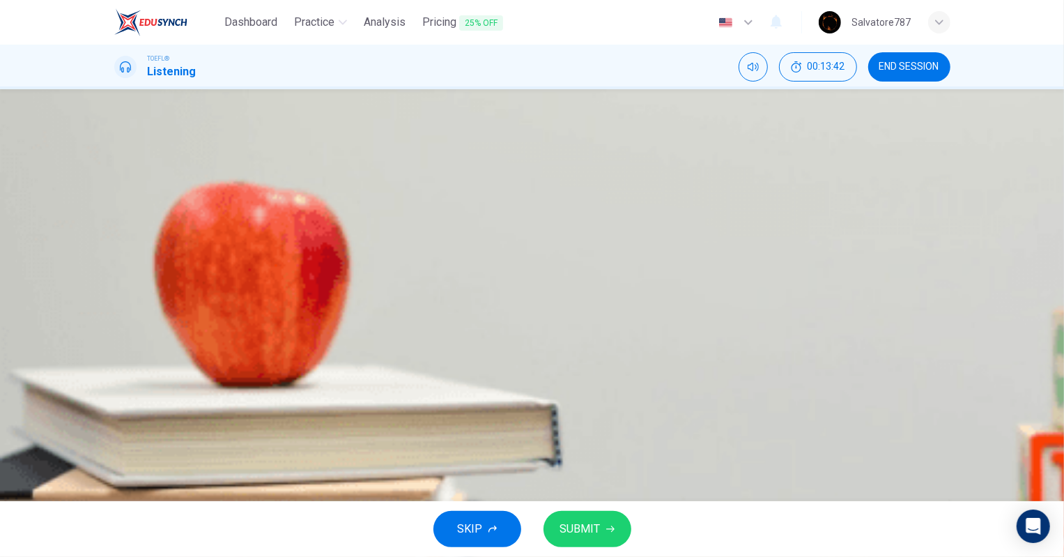
click at [612, 520] on button "SUBMIT" at bounding box center [587, 529] width 88 height 36
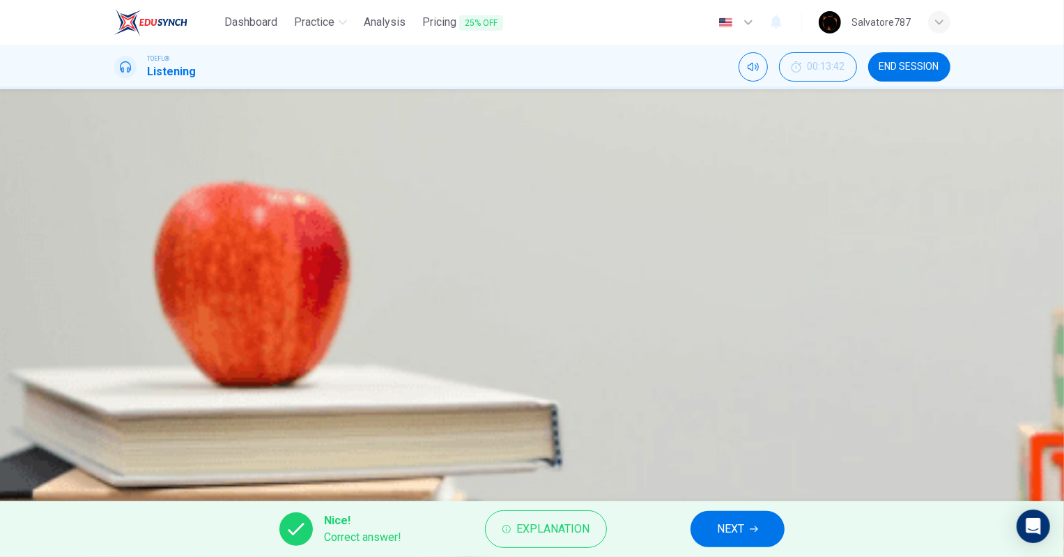
click at [675, 520] on div "Nice! Correct answer! Explanation NEXT" at bounding box center [532, 529] width 1064 height 56
click at [702, 519] on button "NEXT" at bounding box center [737, 529] width 94 height 36
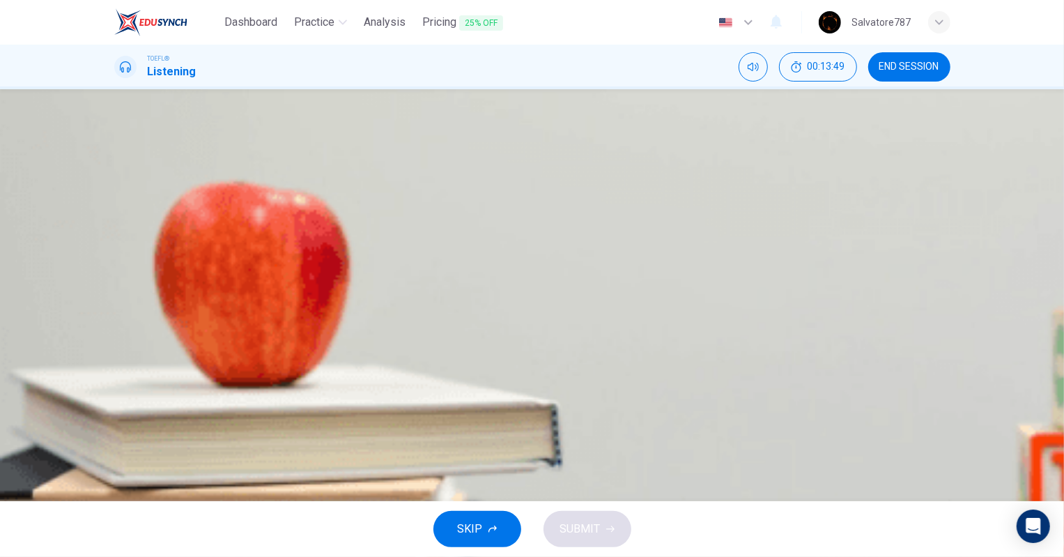
click at [392, 250] on span "It is currently in orbit around Mars" at bounding box center [270, 241] width 244 height 17
click at [589, 513] on button "SUBMIT" at bounding box center [587, 529] width 88 height 36
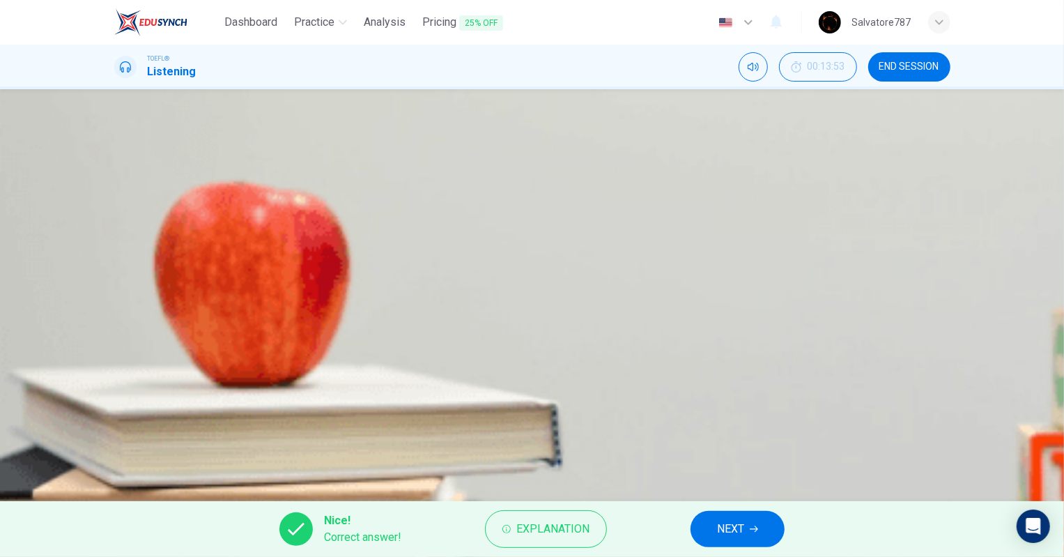
click at [721, 529] on span "NEXT" at bounding box center [730, 529] width 27 height 20
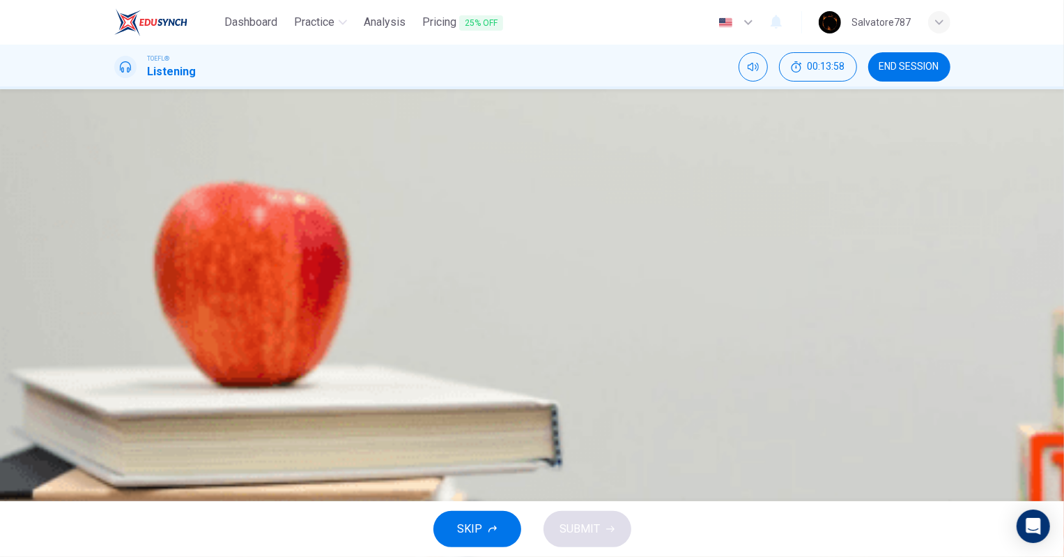
click at [359, 285] on span "The presence of deep holes on the surface" at bounding box center [253, 276] width 210 height 17
click at [610, 224] on button "A The shape of the landscape" at bounding box center [532, 206] width 836 height 35
click at [587, 524] on span "SUBMIT" at bounding box center [580, 529] width 40 height 20
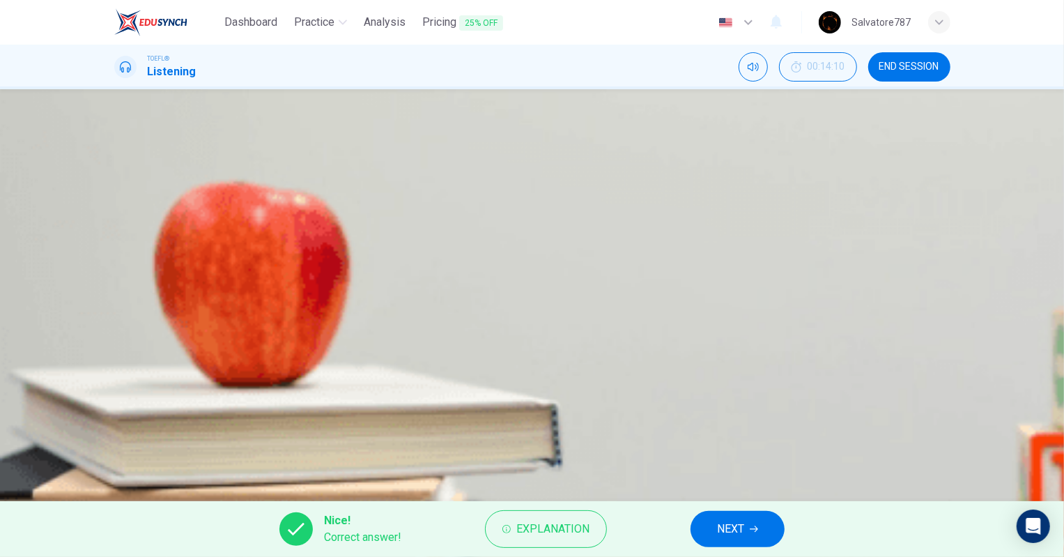
click at [738, 538] on span "NEXT" at bounding box center [730, 529] width 27 height 20
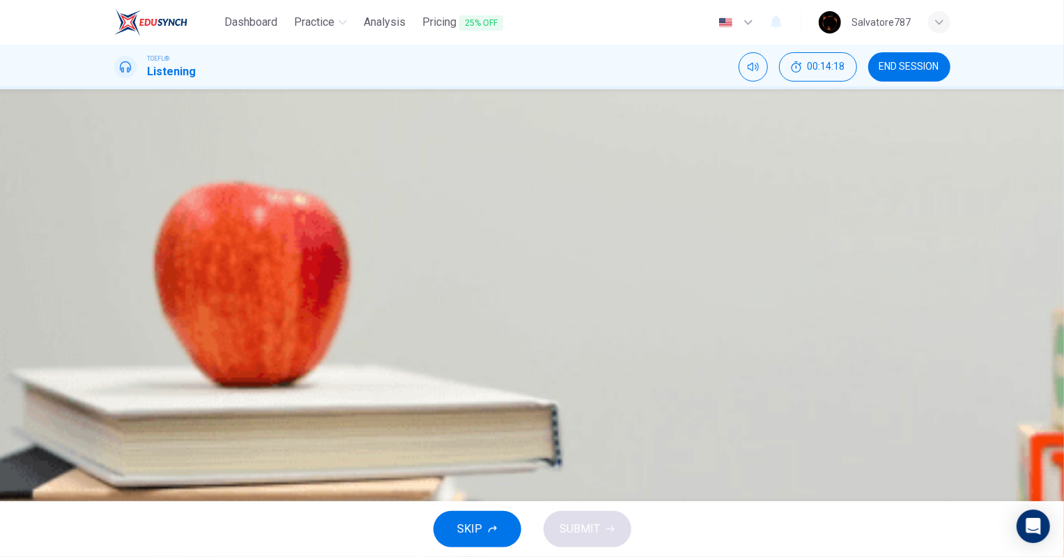
click at [504, 215] on span "Earth will eventually suffer the same fate as Mars, through natural causes" at bounding box center [326, 207] width 356 height 17
click at [531, 259] on button "B Humans could, in the future, create an artificial atmosphere on Mars" at bounding box center [532, 241] width 836 height 35
click at [463, 285] on span "Earth could become like Mars if we don't protect our atmosphere" at bounding box center [305, 276] width 314 height 17
click at [592, 553] on div "SKIP SUBMIT" at bounding box center [532, 529] width 1064 height 56
click at [592, 533] on span "SUBMIT" at bounding box center [580, 529] width 40 height 20
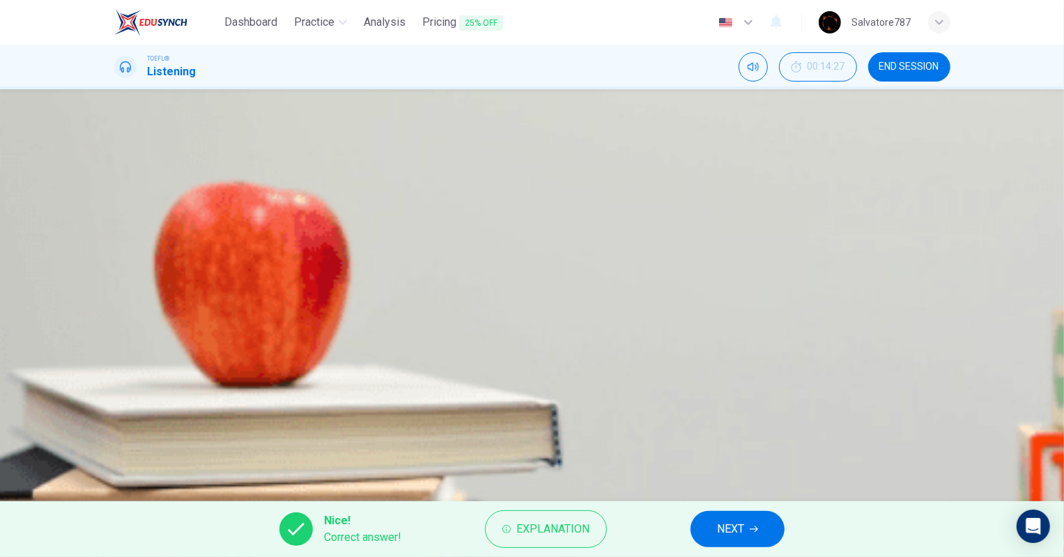
click at [734, 530] on span "NEXT" at bounding box center [730, 529] width 27 height 20
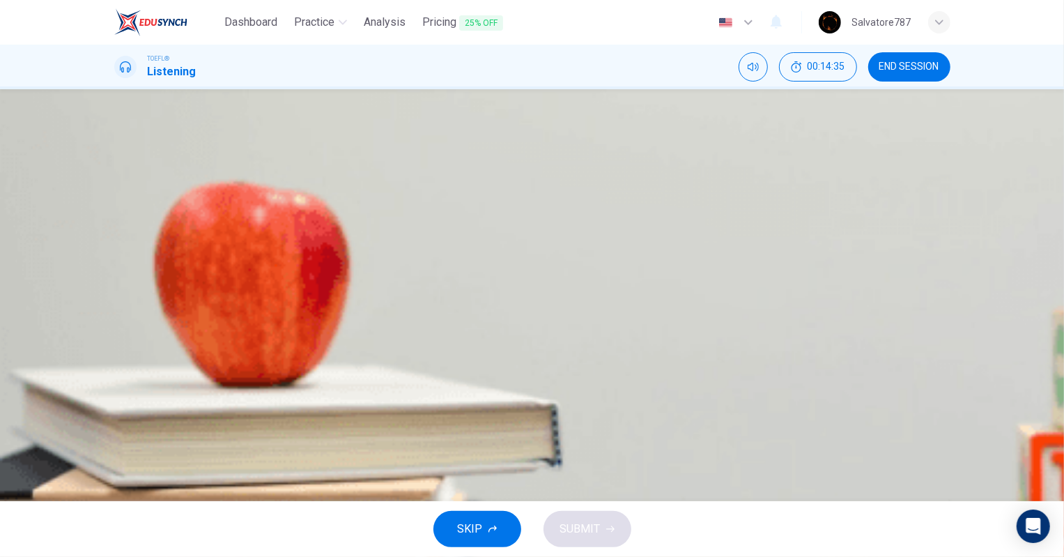
click at [635, 294] on button "C An Antarctic meteor" at bounding box center [532, 276] width 836 height 35
click at [605, 519] on button "SUBMIT" at bounding box center [587, 529] width 88 height 36
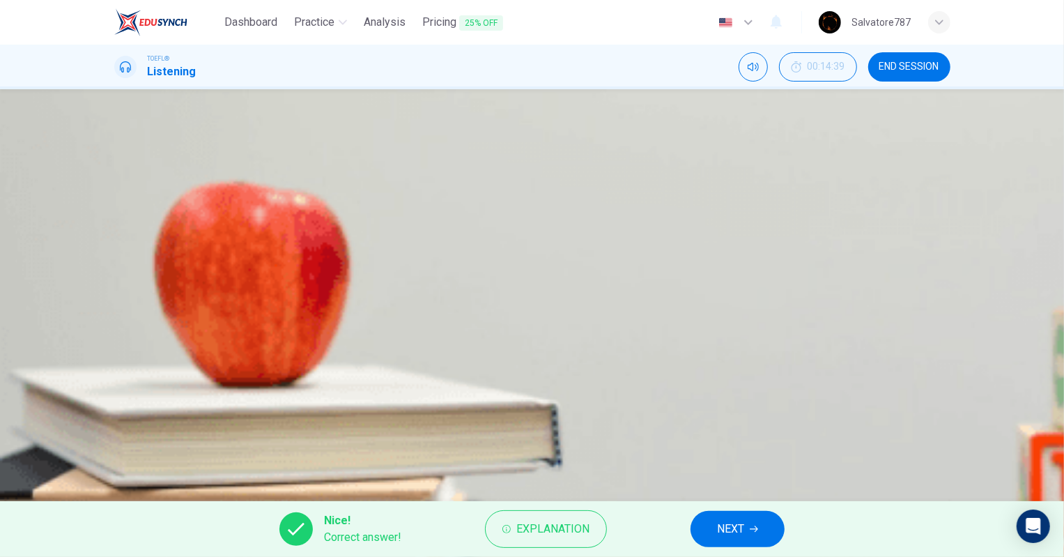
click at [713, 524] on button "NEXT" at bounding box center [737, 529] width 94 height 36
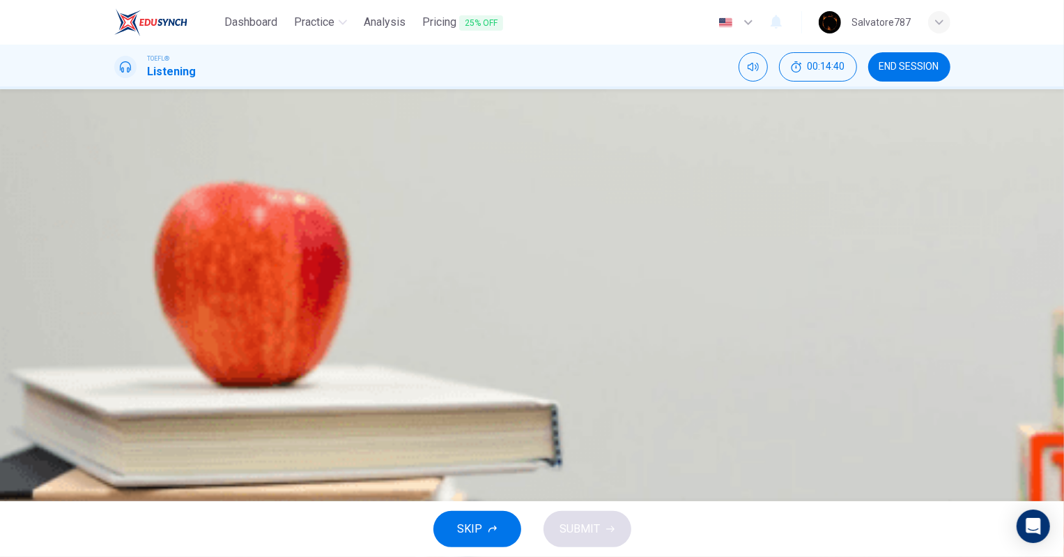
click at [116, 201] on icon "button" at bounding box center [116, 201] width 0 height 0
click at [130, 216] on icon "button" at bounding box center [124, 209] width 12 height 13
click at [116, 201] on icon "button" at bounding box center [116, 201] width 0 height 0
click at [130, 216] on icon "button" at bounding box center [124, 209] width 12 height 13
click at [116, 201] on icon "button" at bounding box center [116, 201] width 0 height 0
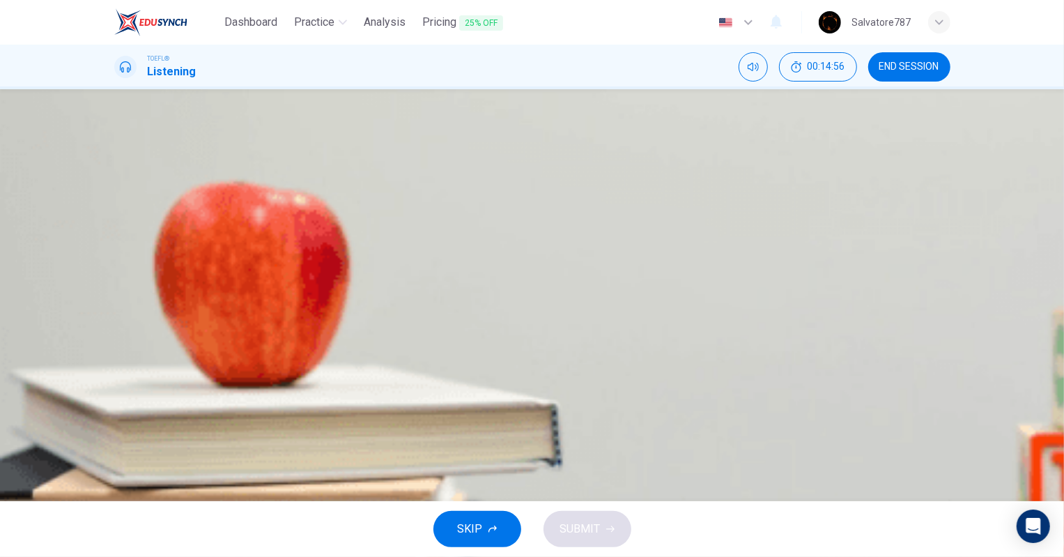
click at [130, 216] on icon "button" at bounding box center [124, 209] width 12 height 13
click at [116, 201] on icon "button" at bounding box center [116, 201] width 0 height 0
click at [527, 321] on span "Scientists believe Mars to be the most likely place to find extra-terrestrial l…" at bounding box center [337, 312] width 379 height 17
click at [548, 356] on span "Scientists want to find out whether humans could survive on Mars" at bounding box center [348, 347] width 400 height 17
click at [117, 205] on button "button" at bounding box center [115, 198] width 3 height 13
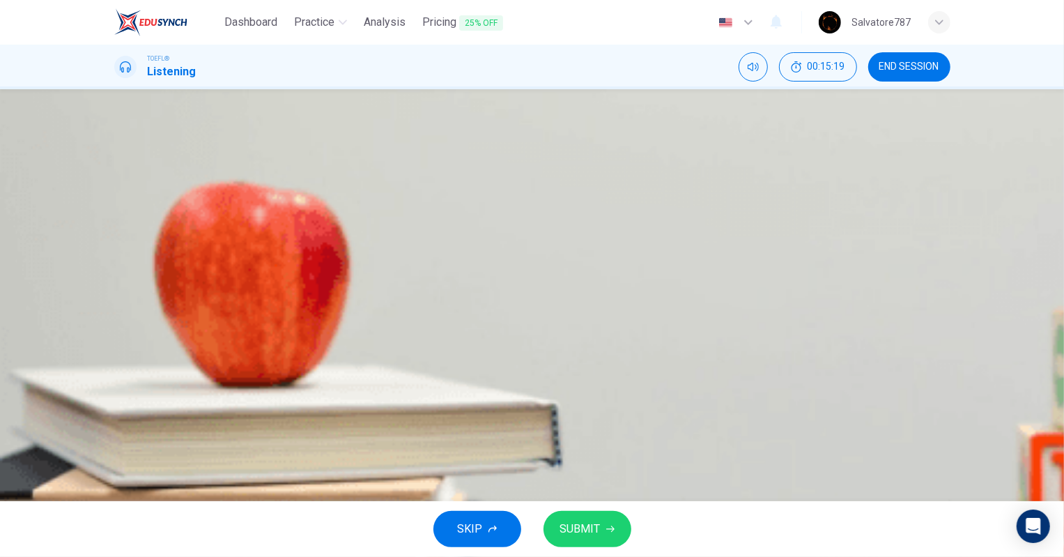
click at [592, 512] on button "SUBMIT" at bounding box center [587, 529] width 88 height 36
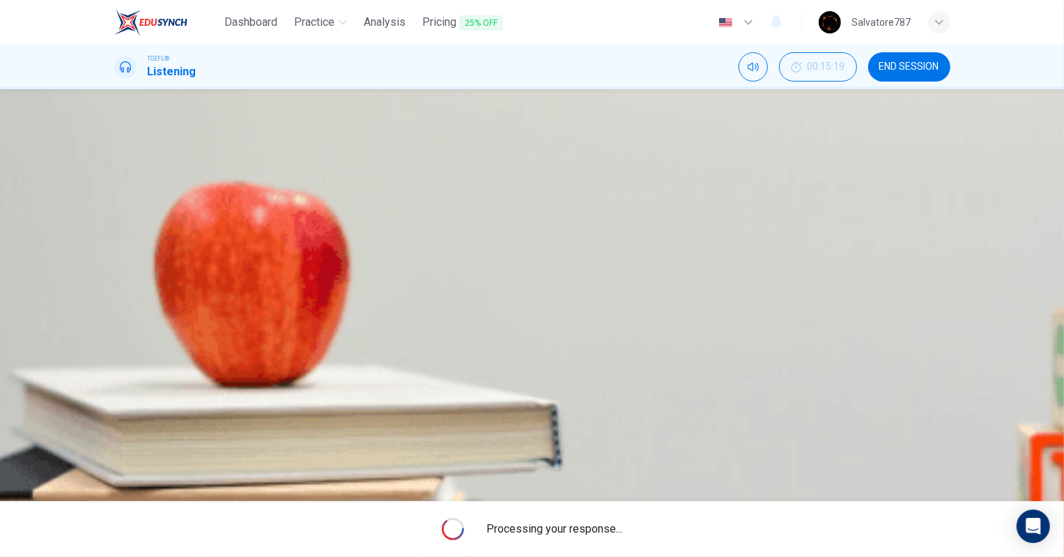
type input "88"
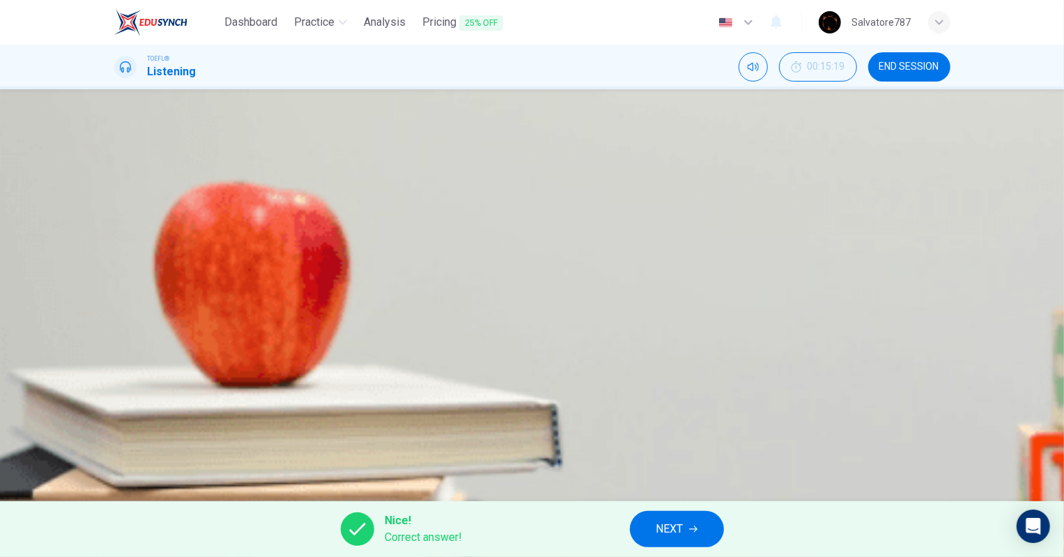
click at [656, 522] on span "NEXT" at bounding box center [669, 529] width 27 height 20
